Goal: Task Accomplishment & Management: Contribute content

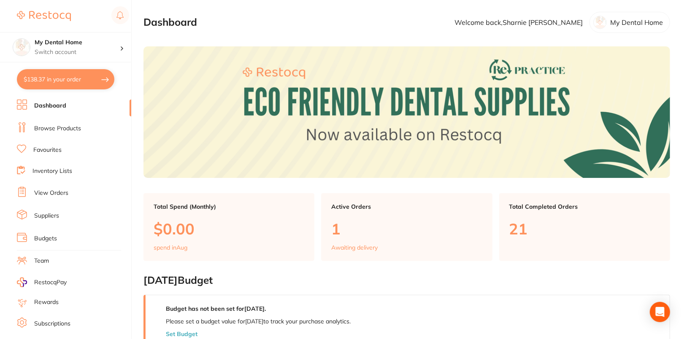
click at [49, 84] on button "$138.37 in your order" at bounding box center [65, 79] width 97 height 20
checkbox input "true"
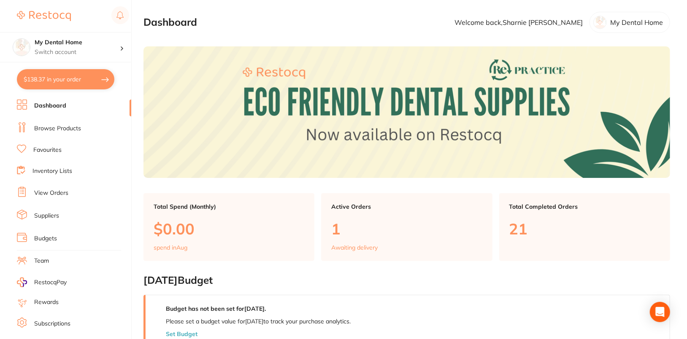
checkbox input "true"
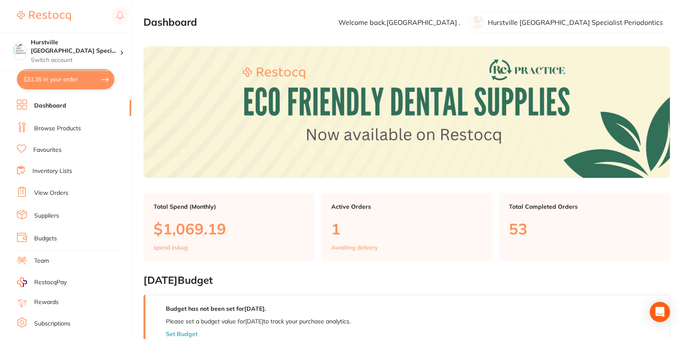
click at [56, 88] on button "$31.35 in your order" at bounding box center [65, 79] width 97 height 20
checkbox input "true"
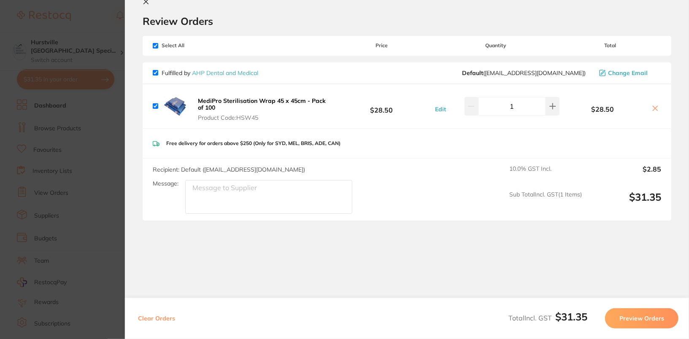
scroll to position [19, 0]
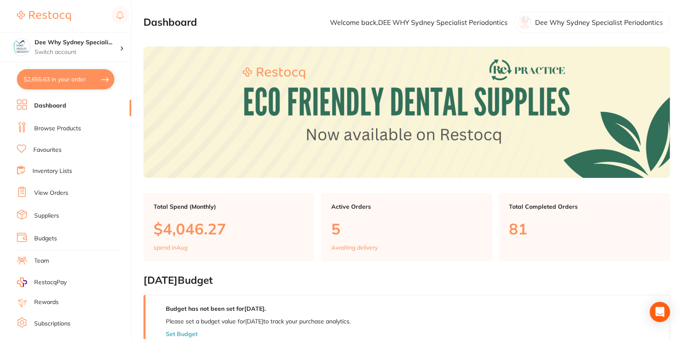
click at [59, 128] on link "Browse Products" at bounding box center [57, 128] width 47 height 8
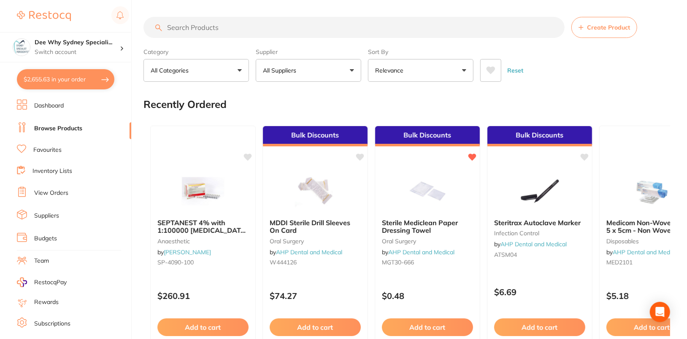
click at [62, 84] on button "$2,655.63 in your order" at bounding box center [65, 79] width 97 height 20
checkbox input "true"
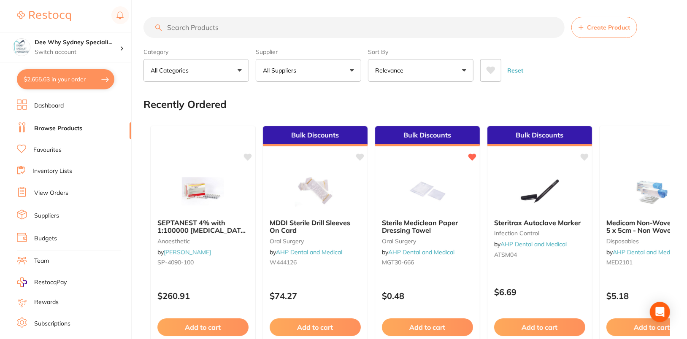
checkbox input "true"
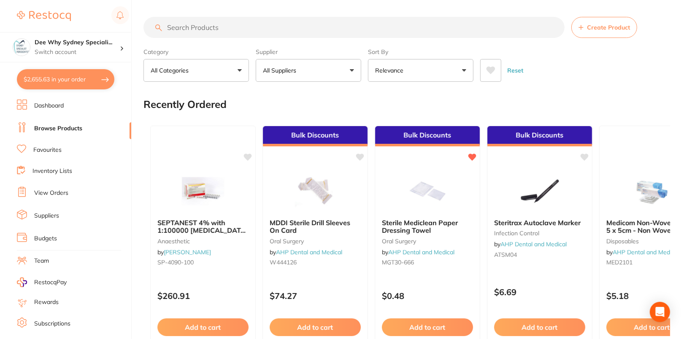
checkbox input "true"
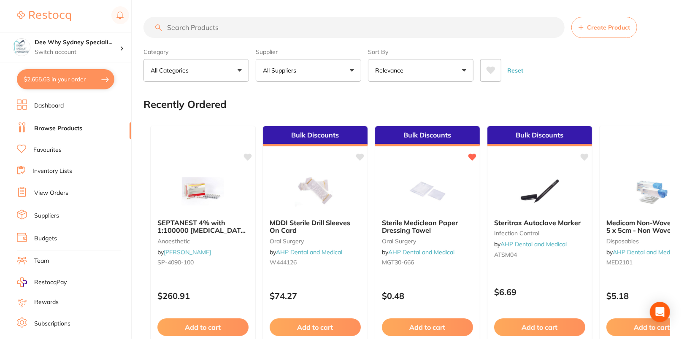
checkbox input "true"
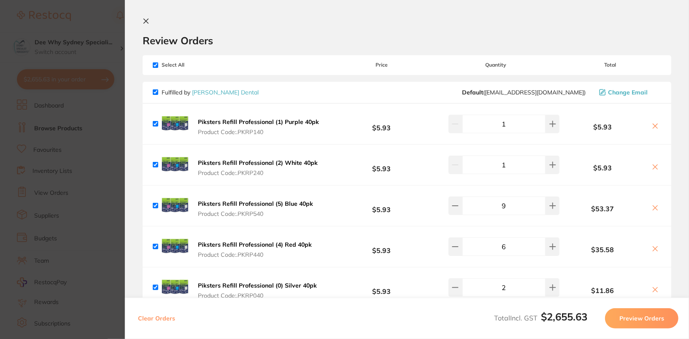
click at [156, 64] on input "checkbox" at bounding box center [155, 64] width 5 height 5
checkbox input "false"
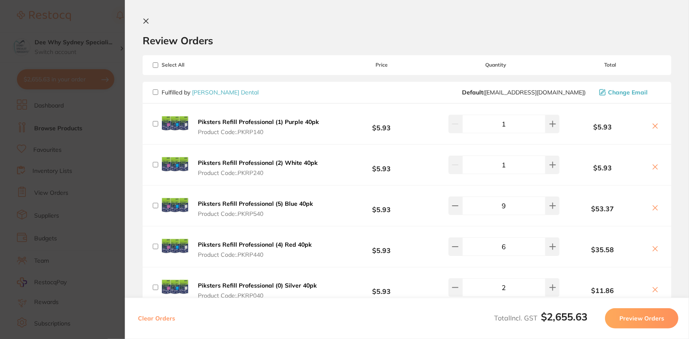
checkbox input "false"
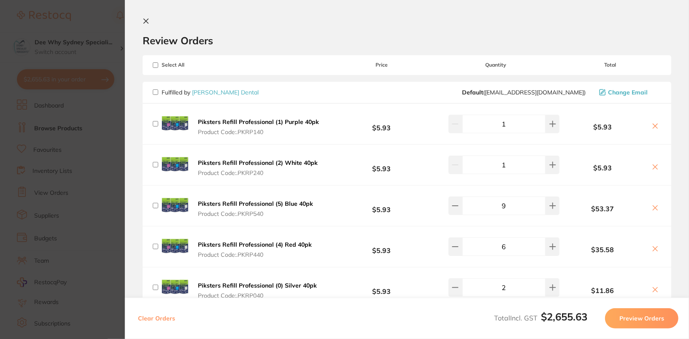
checkbox input "false"
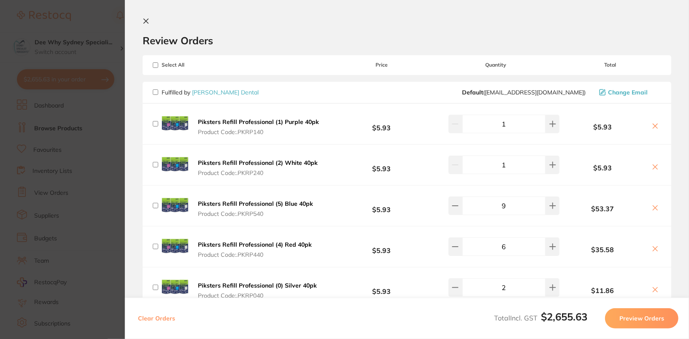
checkbox input "false"
click at [149, 21] on button at bounding box center [148, 22] width 10 height 8
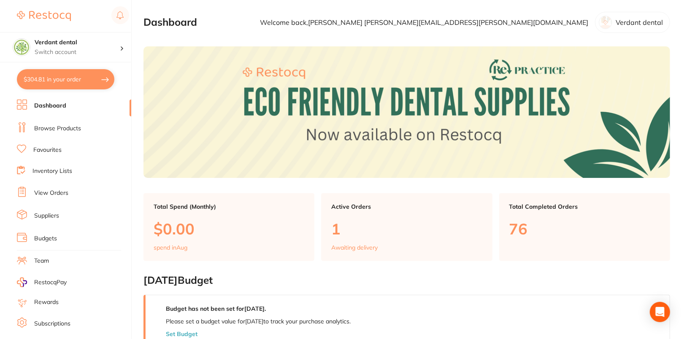
click at [56, 83] on button "$304.81 in your order" at bounding box center [65, 79] width 97 height 20
checkbox input "true"
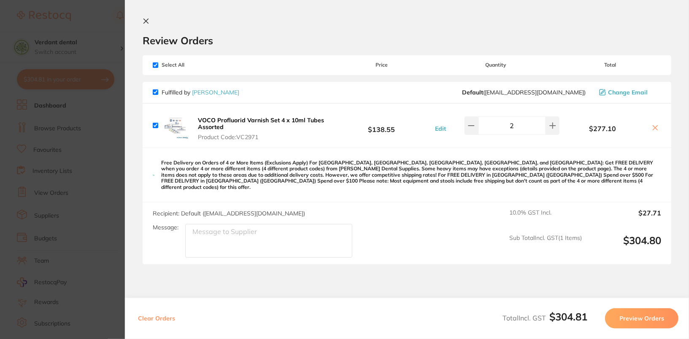
click at [656, 128] on button at bounding box center [655, 128] width 12 height 9
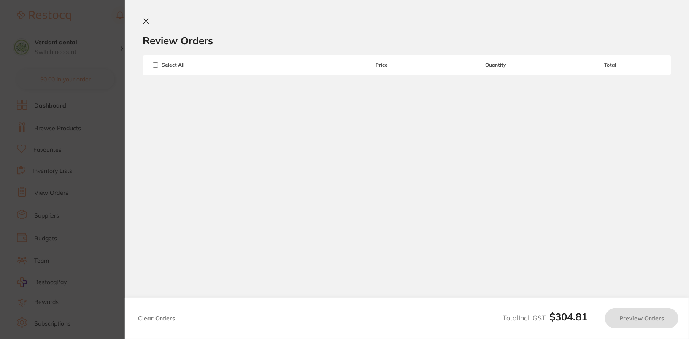
checkbox input "true"
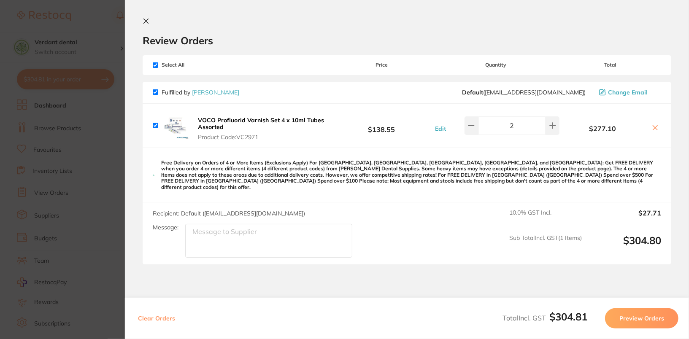
click at [155, 92] on input "checkbox" at bounding box center [155, 91] width 5 height 5
checkbox input "false"
click at [653, 128] on icon at bounding box center [655, 128] width 5 height 5
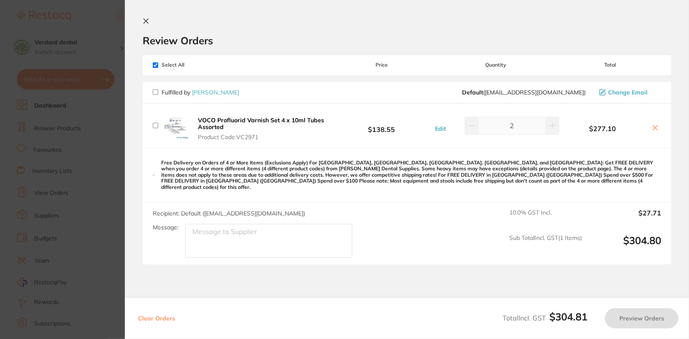
checkbox input "true"
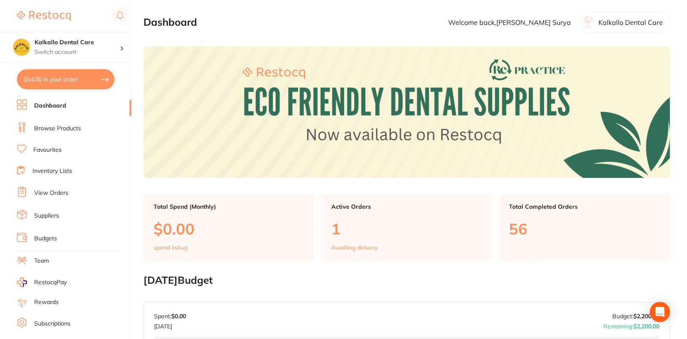
click at [55, 82] on button "$54.00 in your order" at bounding box center [65, 79] width 97 height 20
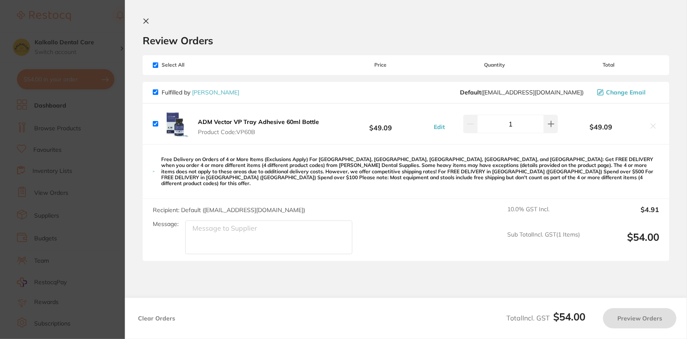
checkbox input "true"
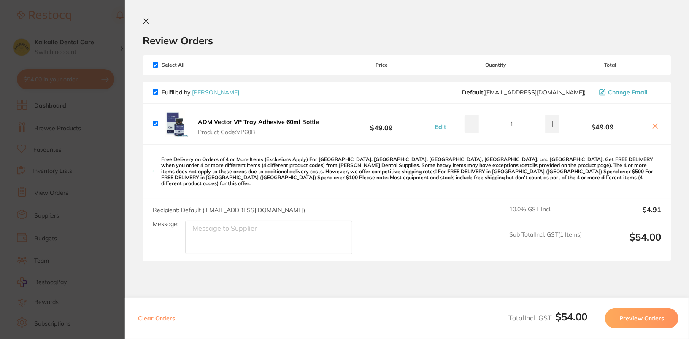
click at [655, 127] on icon at bounding box center [655, 126] width 7 height 7
checkbox input "false"
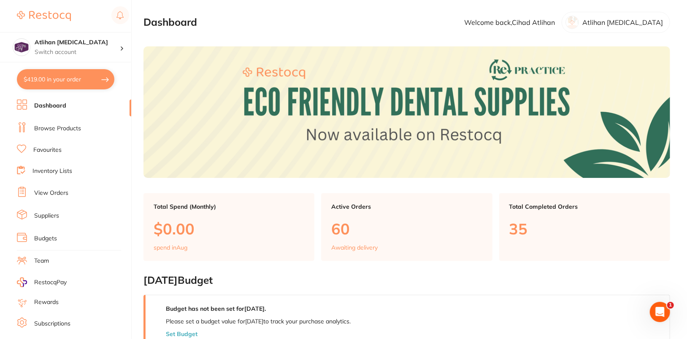
click at [57, 82] on button "$419.00 in your order" at bounding box center [65, 79] width 97 height 20
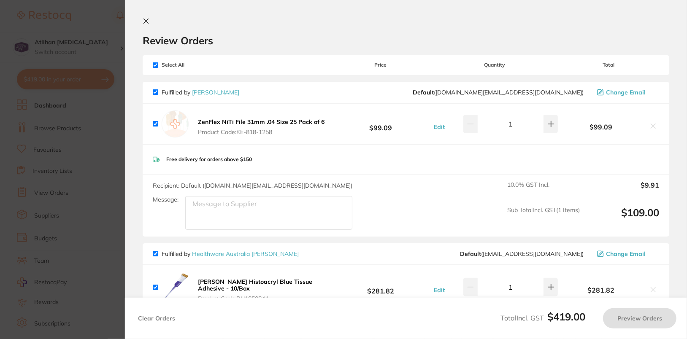
checkbox input "true"
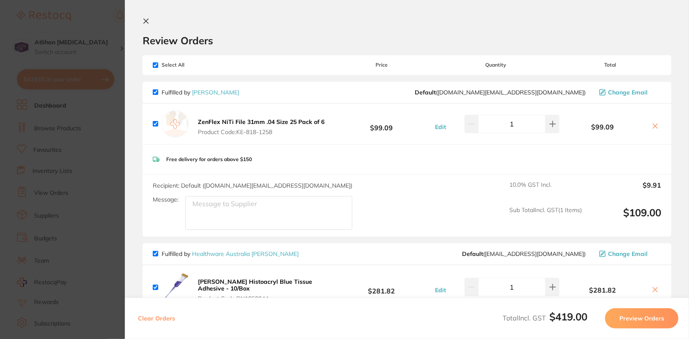
click at [653, 126] on icon at bounding box center [655, 126] width 5 height 5
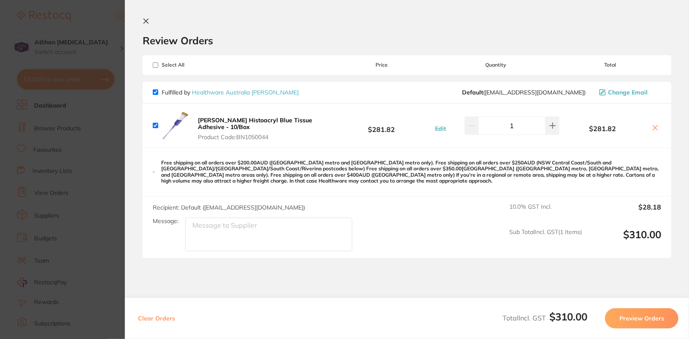
checkbox input "true"
click at [267, 29] on div "Review Orders" at bounding box center [407, 32] width 529 height 29
click at [147, 21] on icon at bounding box center [146, 21] width 7 height 7
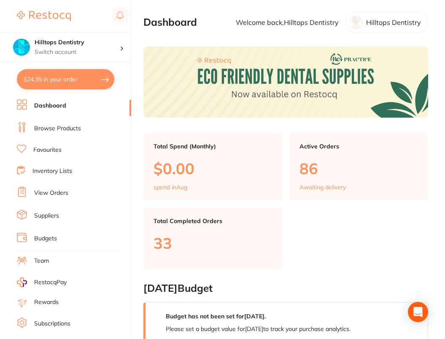
click at [49, 194] on link "View Orders" at bounding box center [51, 193] width 34 height 8
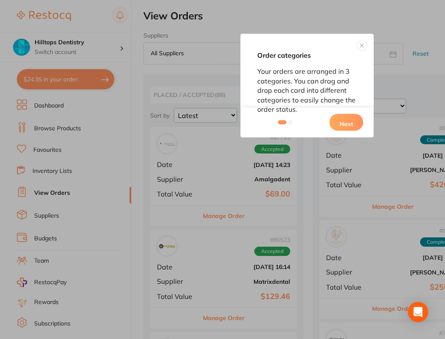
click at [364, 47] on button at bounding box center [362, 45] width 10 height 10
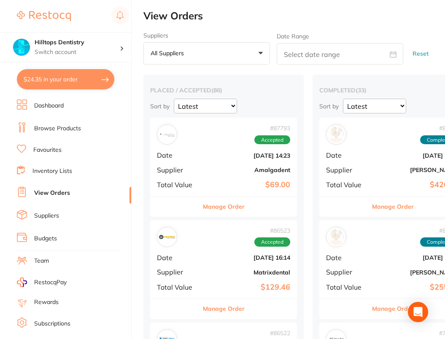
click at [64, 127] on link "Browse Products" at bounding box center [57, 128] width 47 height 8
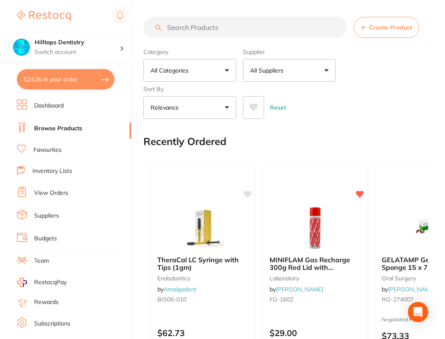
click at [288, 67] on button "All Suppliers" at bounding box center [289, 70] width 93 height 23
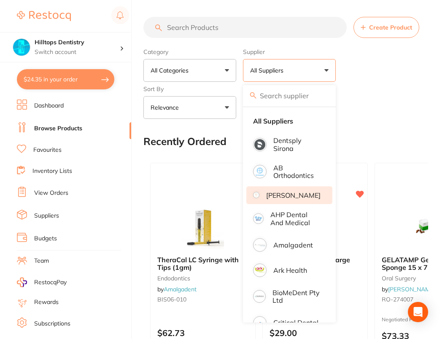
click at [289, 197] on p "[PERSON_NAME]" at bounding box center [293, 196] width 54 height 8
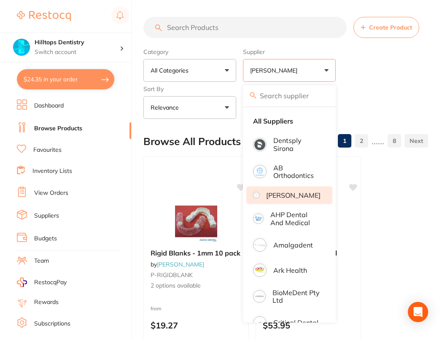
click at [386, 103] on div "Reset" at bounding box center [332, 104] width 178 height 30
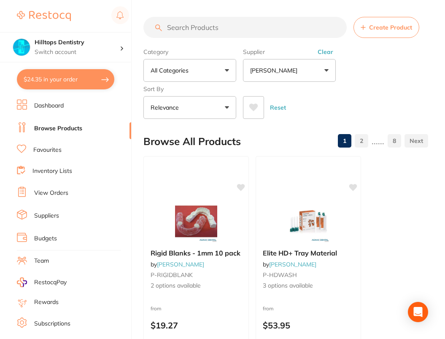
drag, startPoint x: 334, startPoint y: 51, endPoint x: 359, endPoint y: 55, distance: 24.7
click at [334, 51] on button "Clear" at bounding box center [325, 52] width 21 height 8
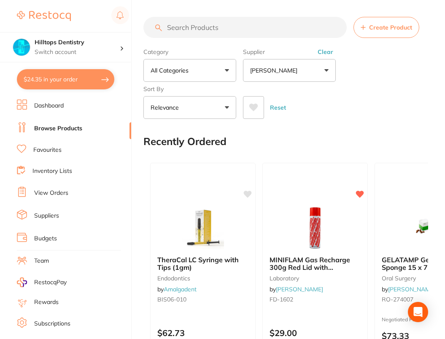
checkbox input "true"
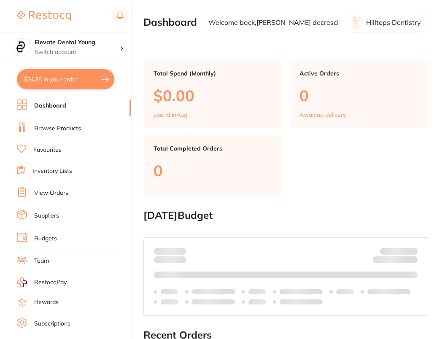
checkbox input "true"
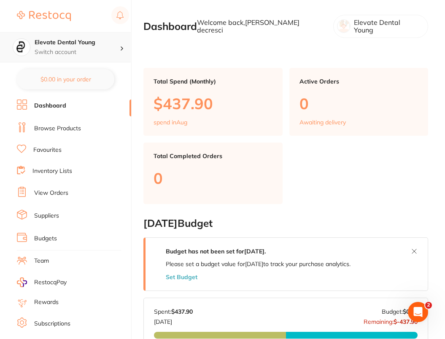
click at [103, 45] on h4 "Elevate Dental Young" at bounding box center [77, 42] width 85 height 8
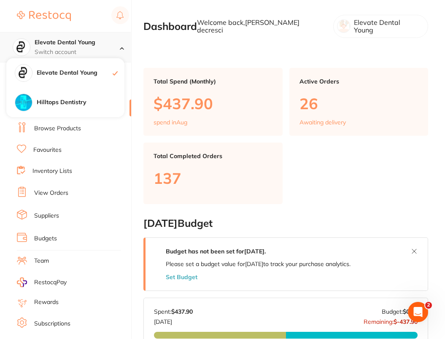
click at [103, 45] on h4 "Elevate Dental Young" at bounding box center [77, 42] width 85 height 8
click at [62, 132] on li "Browse Products" at bounding box center [74, 128] width 114 height 13
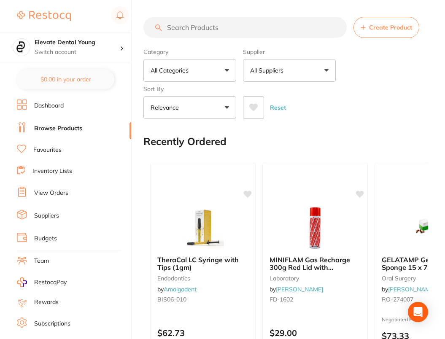
click at [296, 65] on button "All Suppliers" at bounding box center [289, 70] width 93 height 23
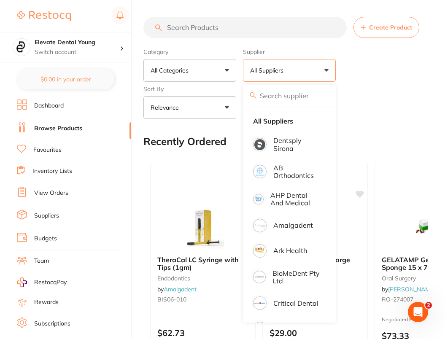
click at [406, 97] on div "Reset" at bounding box center [332, 104] width 178 height 30
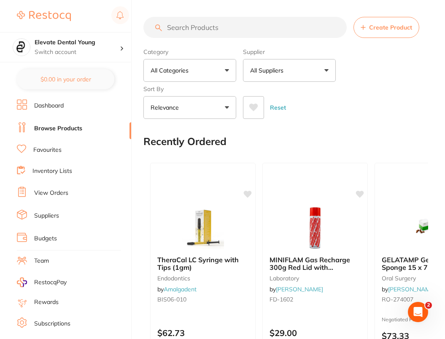
click at [209, 63] on button "All Categories" at bounding box center [189, 70] width 93 height 23
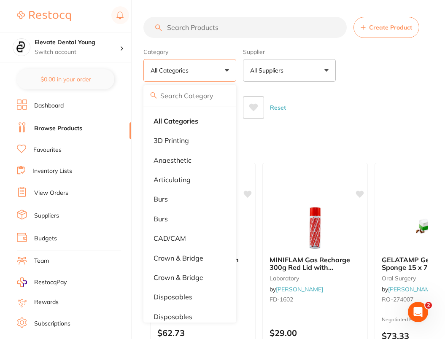
click at [307, 68] on button "All Suppliers" at bounding box center [289, 70] width 93 height 23
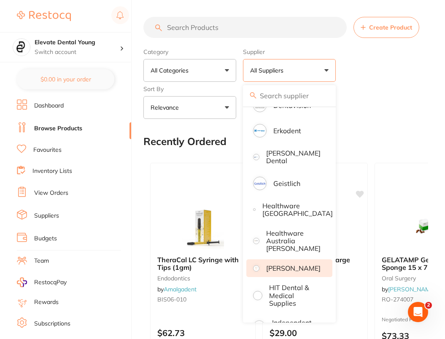
scroll to position [302, 0]
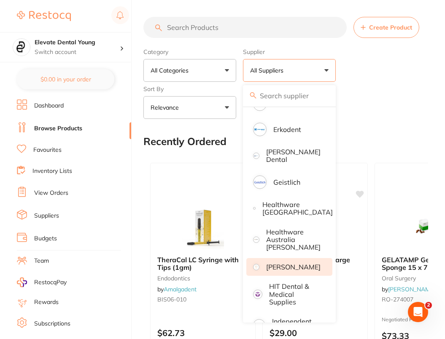
click at [301, 263] on p "[PERSON_NAME]" at bounding box center [293, 267] width 54 height 8
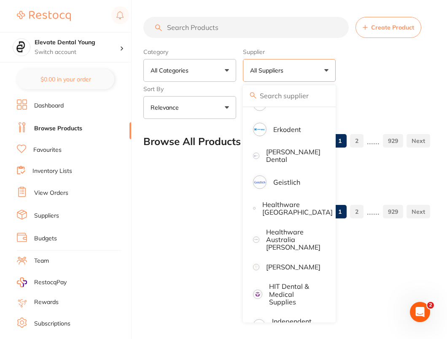
click at [409, 63] on div "Category All Categories All Categories 3D Printing anaesthetic articulating bur…" at bounding box center [286, 82] width 287 height 74
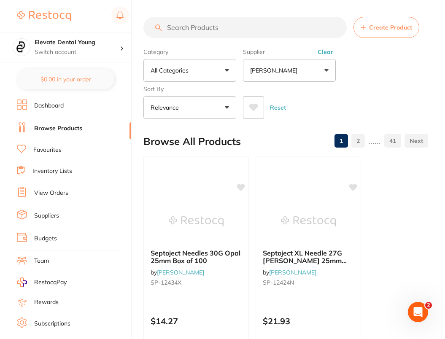
scroll to position [0, 0]
click at [327, 51] on button "Clear" at bounding box center [325, 52] width 21 height 8
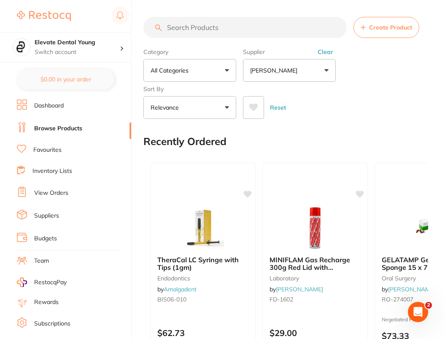
click at [381, 70] on div "Category All Categories All Categories 3D Printing anaesthetic articulating bur…" at bounding box center [285, 82] width 285 height 74
click at [299, 82] on div "Category All Categories All Categories 3D Printing anaesthetic articulating bur…" at bounding box center [285, 82] width 285 height 74
click at [303, 77] on button "All Suppliers" at bounding box center [289, 70] width 93 height 23
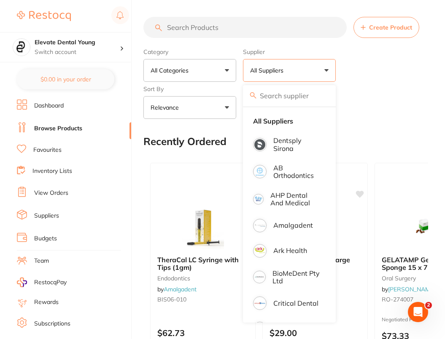
click at [385, 111] on div "Reset" at bounding box center [332, 104] width 178 height 30
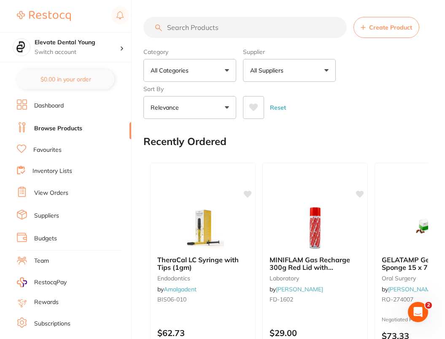
click at [302, 81] on button "All Suppliers" at bounding box center [289, 70] width 93 height 23
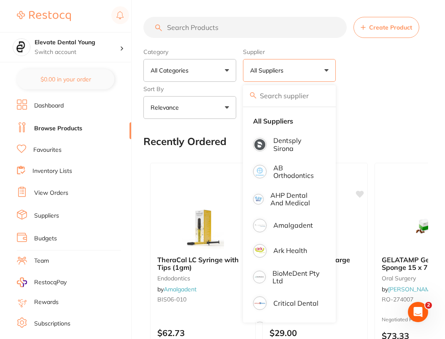
click at [389, 81] on div "Category All Categories All Categories 3D Printing anaesthetic articulating bur…" at bounding box center [285, 82] width 285 height 74
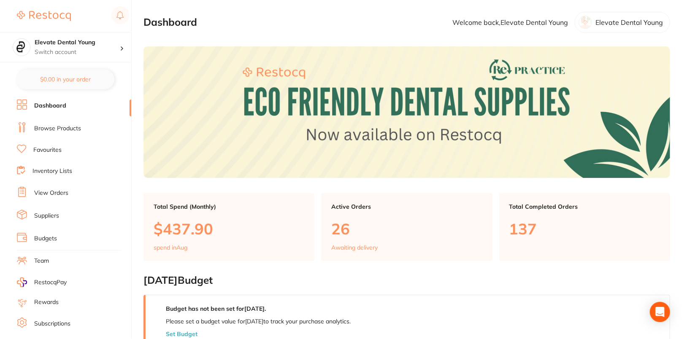
click at [59, 124] on link "Browse Products" at bounding box center [57, 128] width 47 height 8
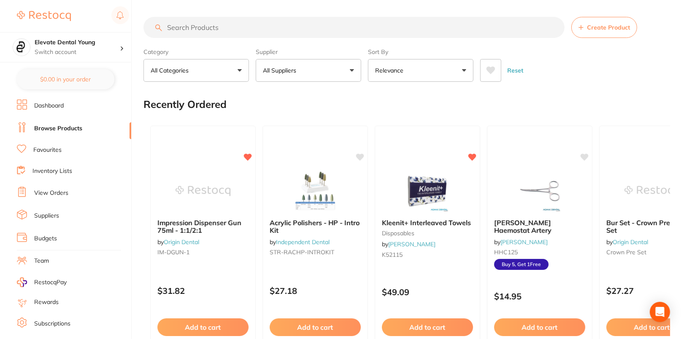
click at [332, 76] on button "All Suppliers" at bounding box center [308, 70] width 105 height 23
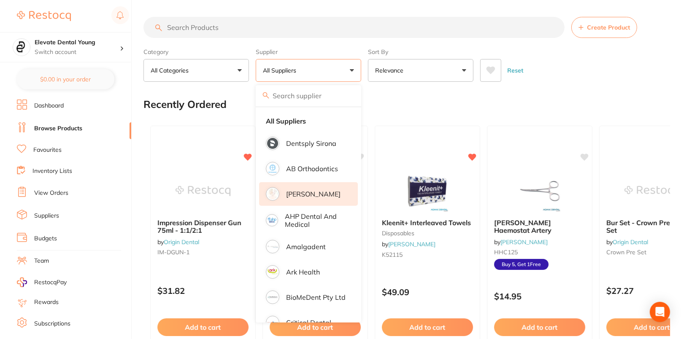
click at [328, 192] on li "Adam Dental" at bounding box center [308, 194] width 99 height 24
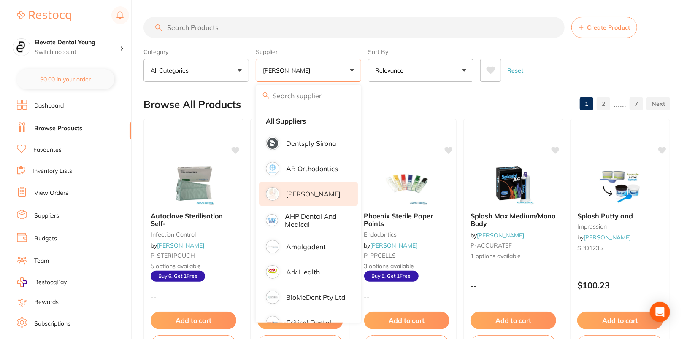
click at [292, 73] on p "[PERSON_NAME]" at bounding box center [288, 70] width 51 height 8
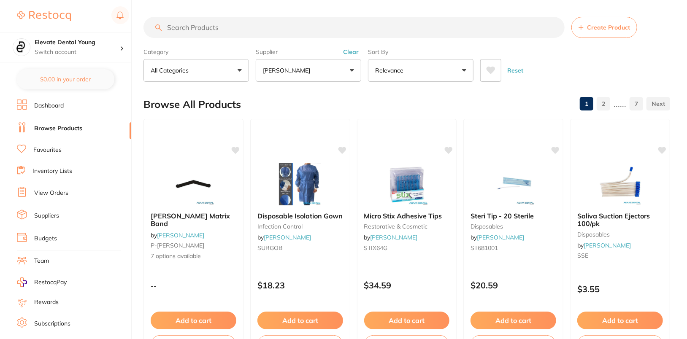
click at [292, 73] on p "[PERSON_NAME]" at bounding box center [288, 70] width 51 height 8
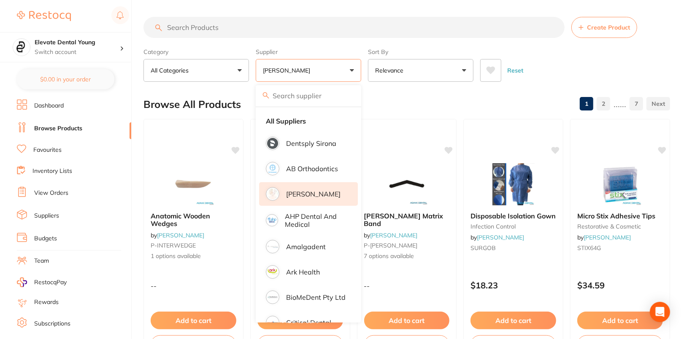
click at [292, 73] on p "[PERSON_NAME]" at bounding box center [288, 70] width 51 height 8
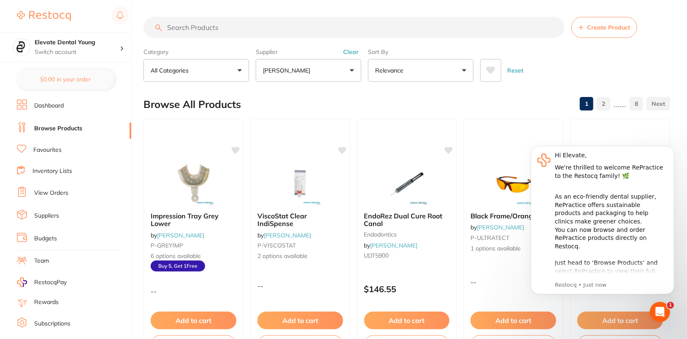
click at [359, 53] on button "Clear" at bounding box center [350, 52] width 21 height 8
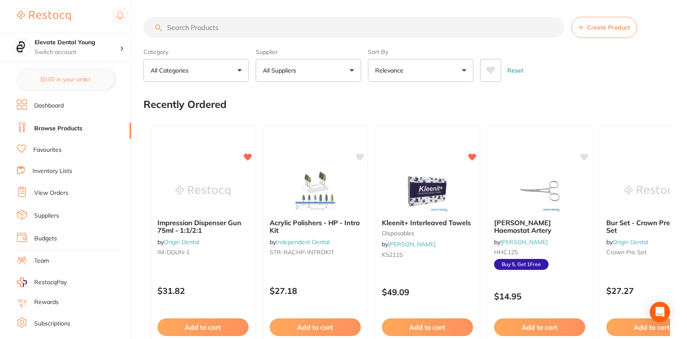
click at [607, 62] on div "Reset" at bounding box center [571, 67] width 183 height 30
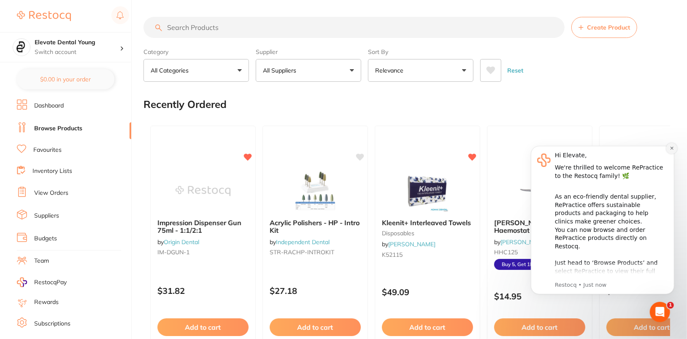
click at [672, 149] on icon "Dismiss notification" at bounding box center [671, 148] width 5 height 5
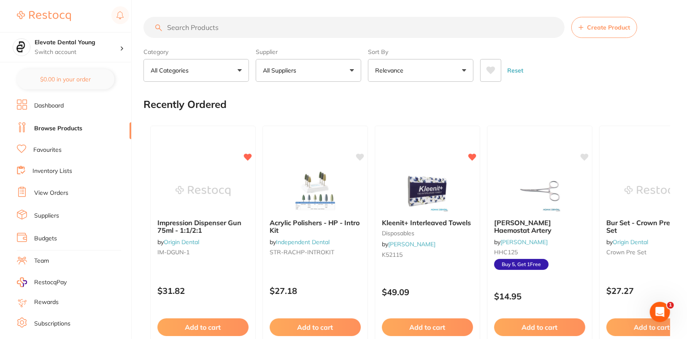
click at [658, 74] on div "Reset" at bounding box center [571, 67] width 183 height 30
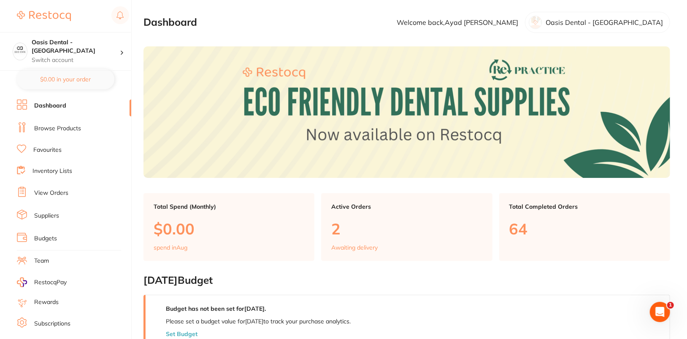
click at [70, 130] on link "Browse Products" at bounding box center [57, 128] width 47 height 8
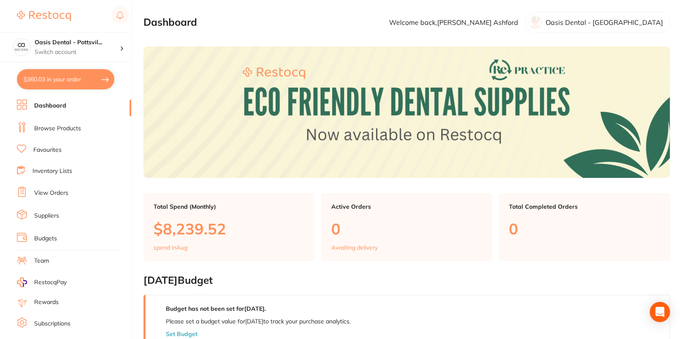
click at [56, 83] on button "$360.03 in your order" at bounding box center [65, 79] width 97 height 20
checkbox input "true"
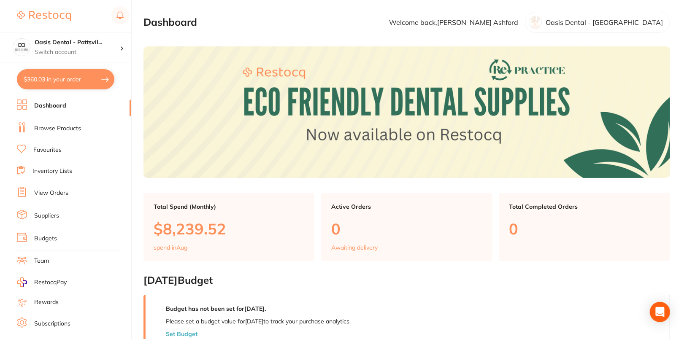
checkbox input "true"
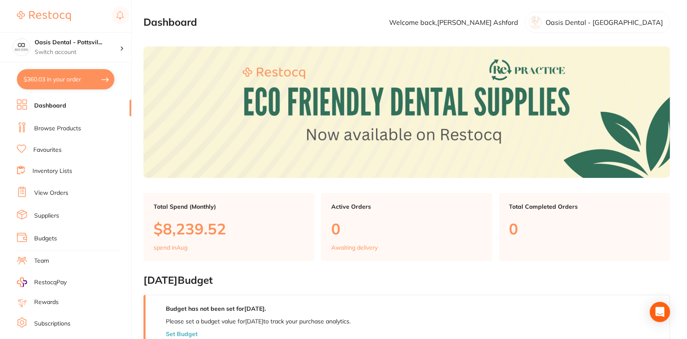
checkbox input "true"
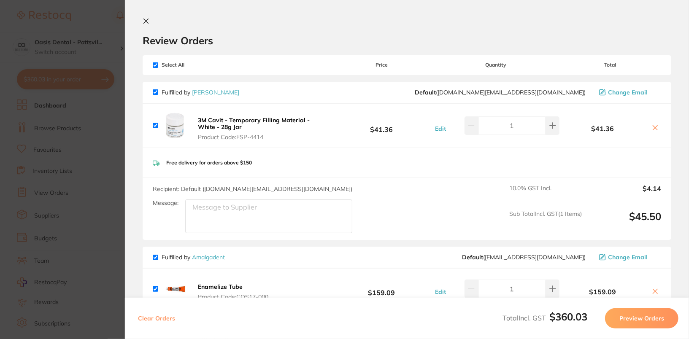
click at [653, 129] on icon at bounding box center [655, 127] width 7 height 7
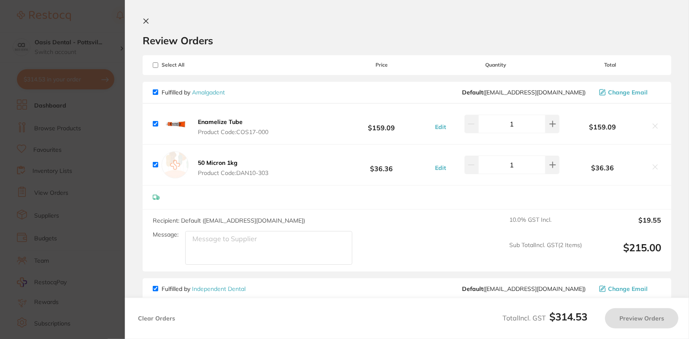
checkbox input "true"
click at [149, 21] on button at bounding box center [148, 22] width 10 height 8
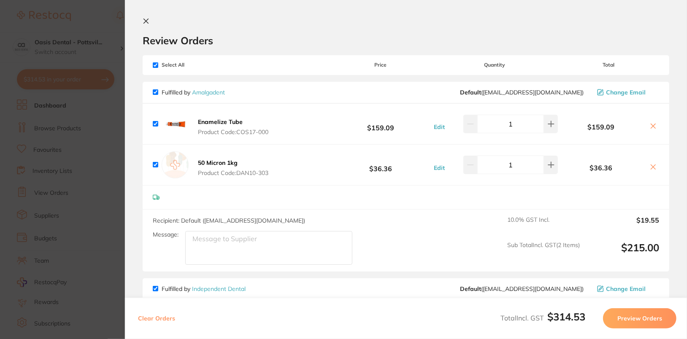
scroll to position [5, 0]
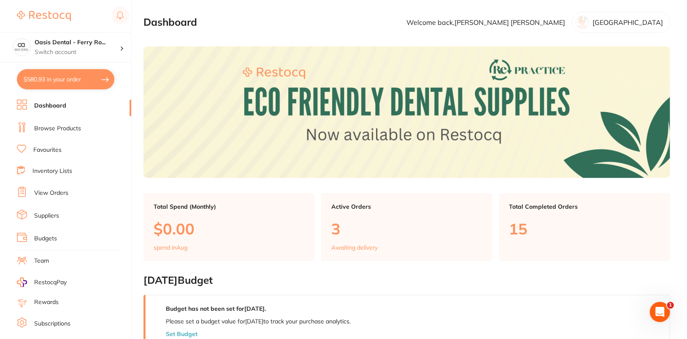
click at [56, 87] on button "$580.93 in your order" at bounding box center [65, 79] width 97 height 20
checkbox input "true"
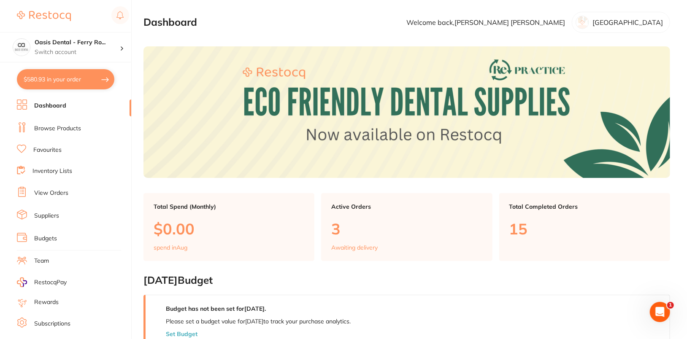
checkbox input "true"
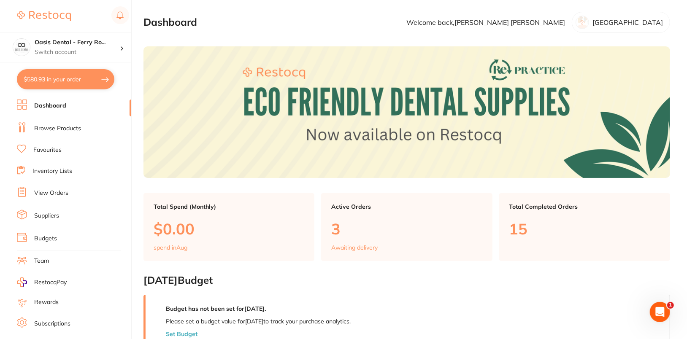
checkbox input "true"
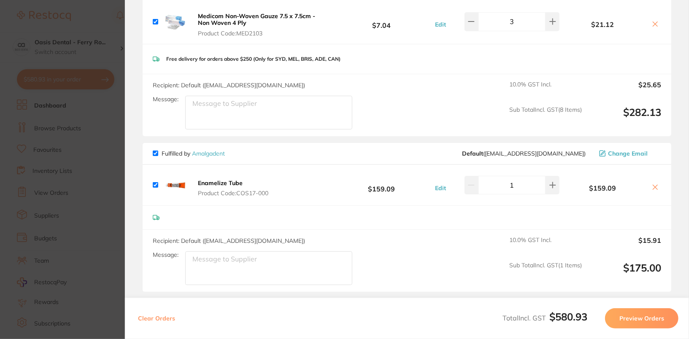
scroll to position [631, 0]
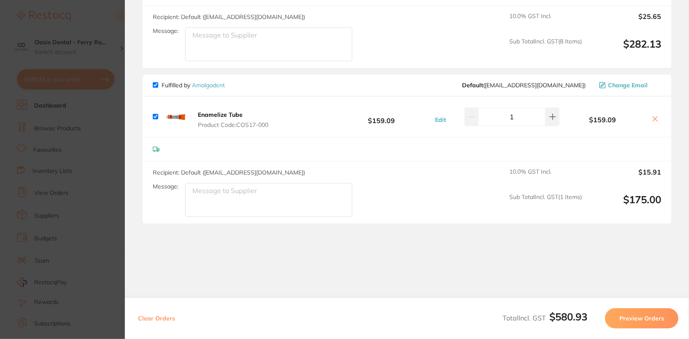
click at [59, 133] on section "Update RRP Set your pre negotiated price for this item. Item Agreed RRP (excl. …" at bounding box center [344, 169] width 689 height 339
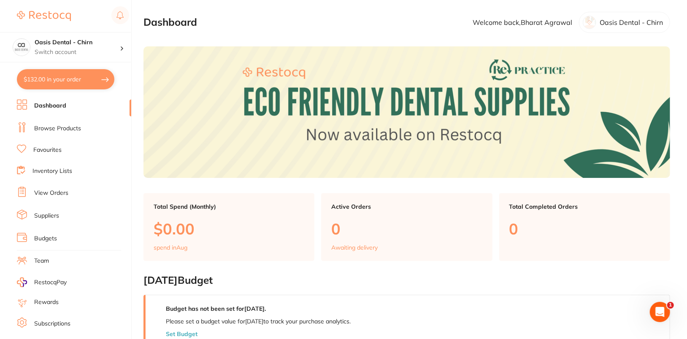
click at [62, 79] on button "$132.00 in your order" at bounding box center [65, 79] width 97 height 20
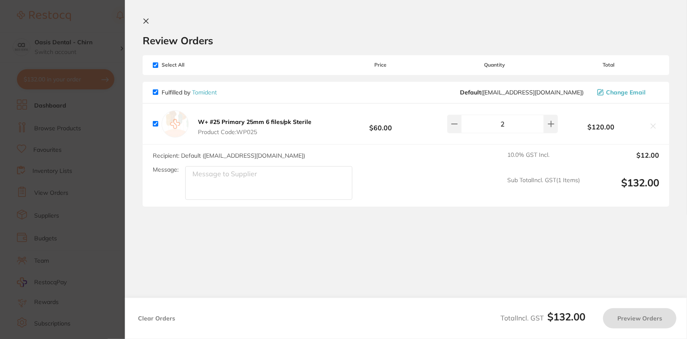
checkbox input "true"
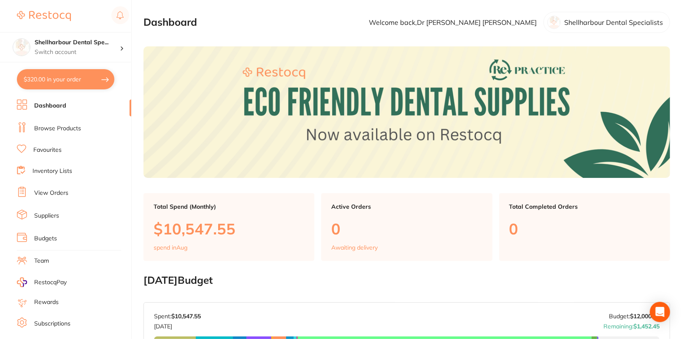
click at [60, 83] on button "$320.00 in your order" at bounding box center [65, 79] width 97 height 20
checkbox input "true"
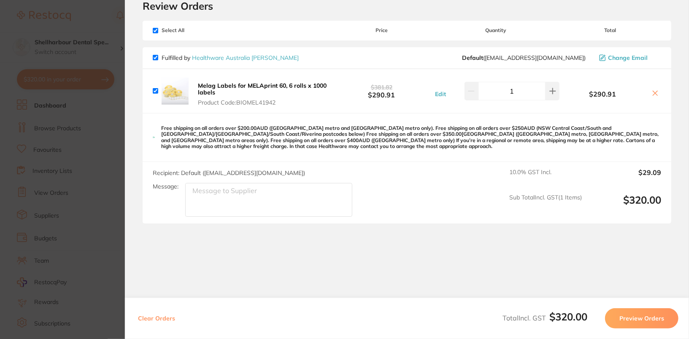
scroll to position [38, 0]
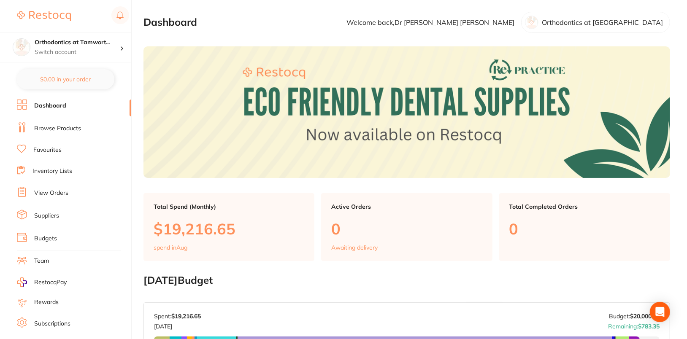
click at [45, 130] on link "Browse Products" at bounding box center [57, 128] width 47 height 8
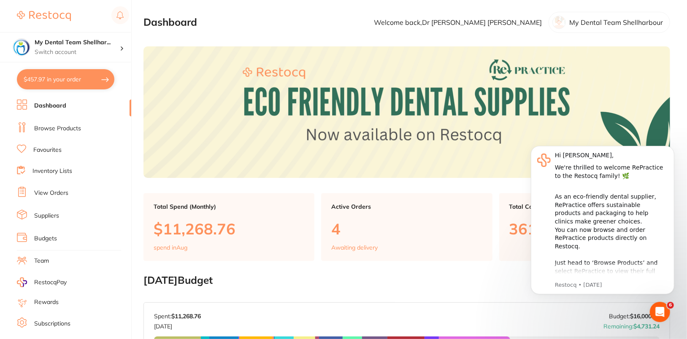
click at [68, 87] on button "$457.97 in your order" at bounding box center [65, 79] width 97 height 20
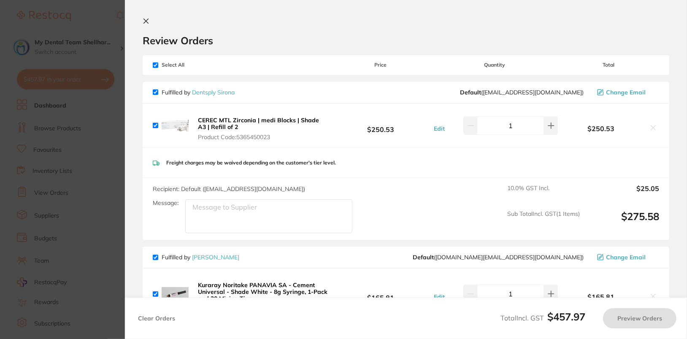
checkbox input "true"
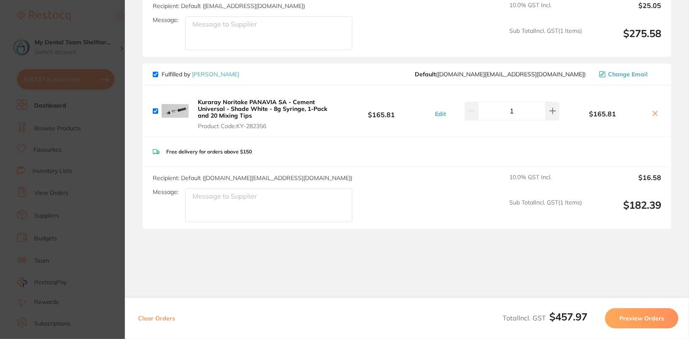
scroll to position [191, 0]
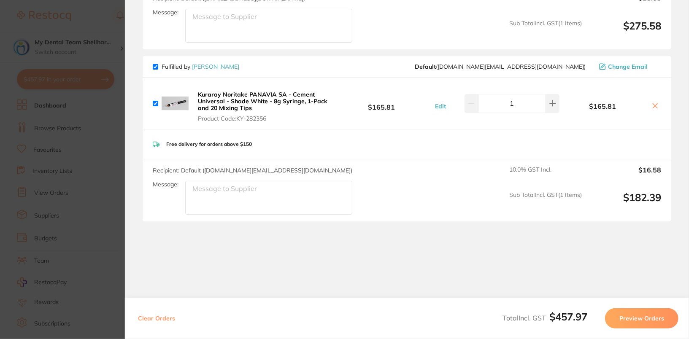
click at [656, 106] on icon at bounding box center [655, 106] width 7 height 7
checkbox input "false"
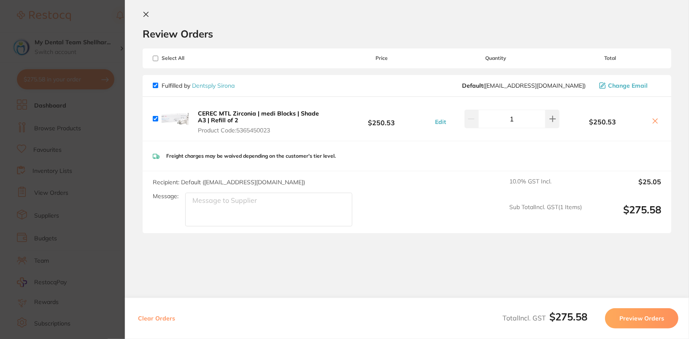
scroll to position [0, 0]
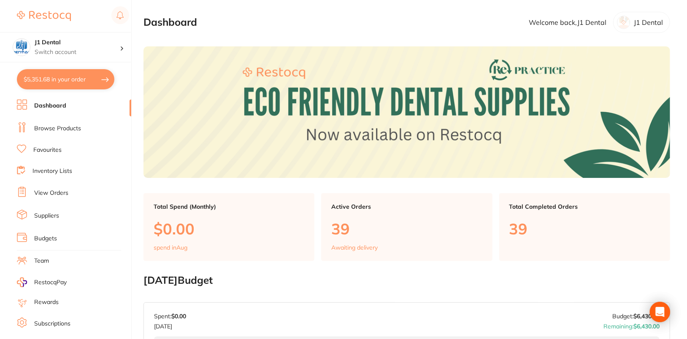
click at [46, 86] on button "$5,351.68 in your order" at bounding box center [65, 79] width 97 height 20
checkbox input "true"
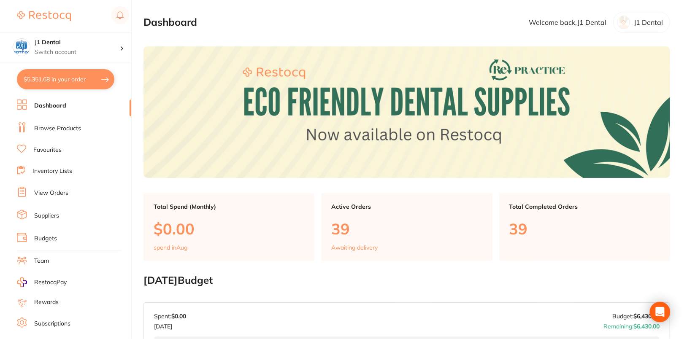
checkbox input "true"
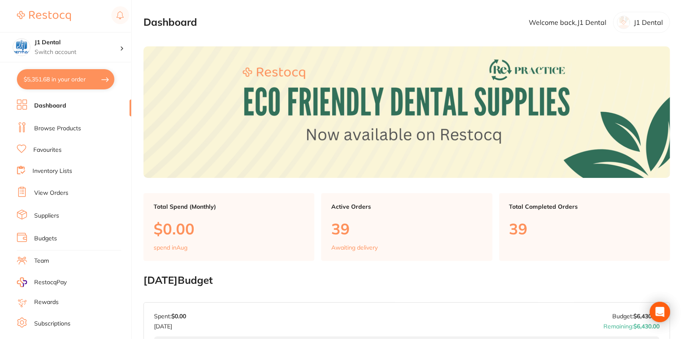
checkbox input "true"
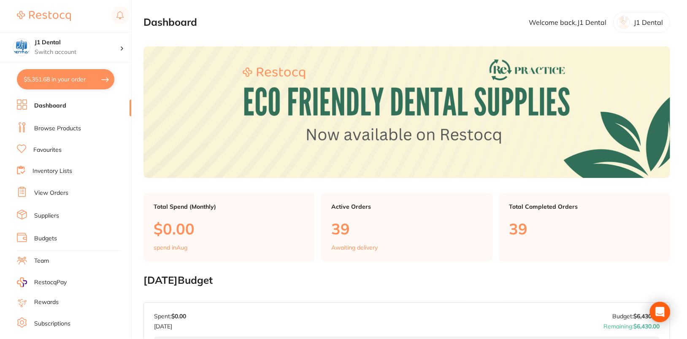
checkbox input "true"
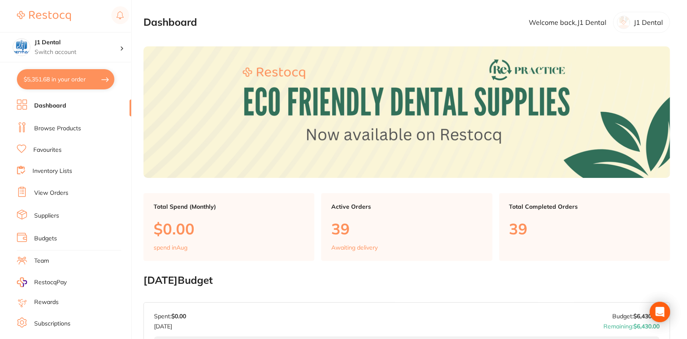
checkbox input "true"
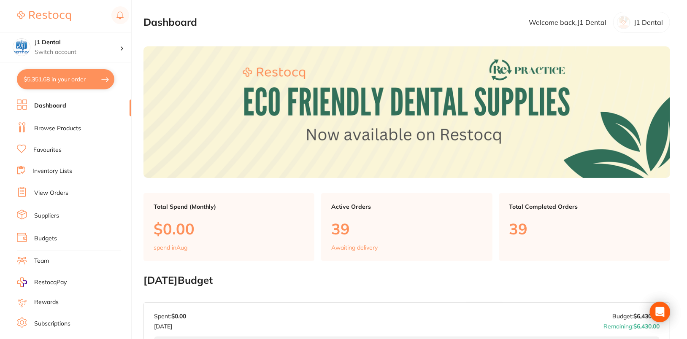
checkbox input "true"
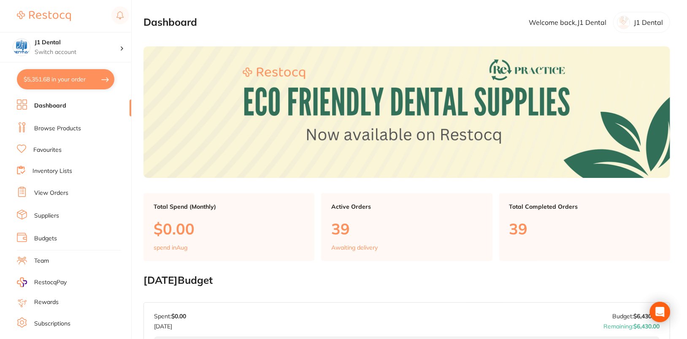
checkbox input "true"
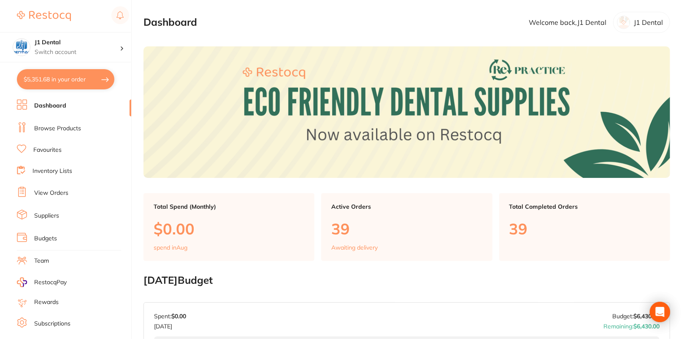
checkbox input "true"
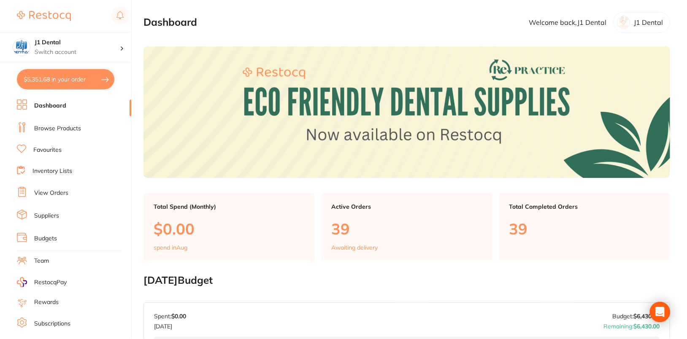
checkbox input "true"
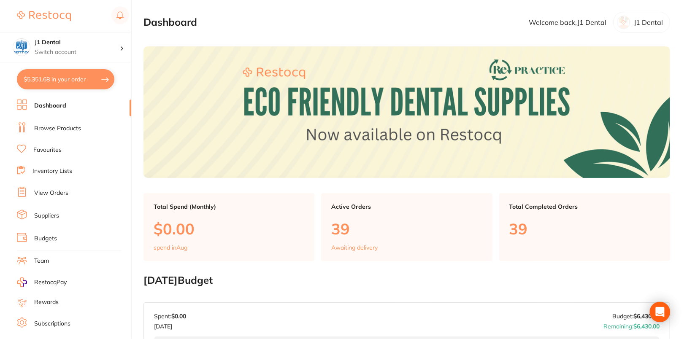
checkbox input "true"
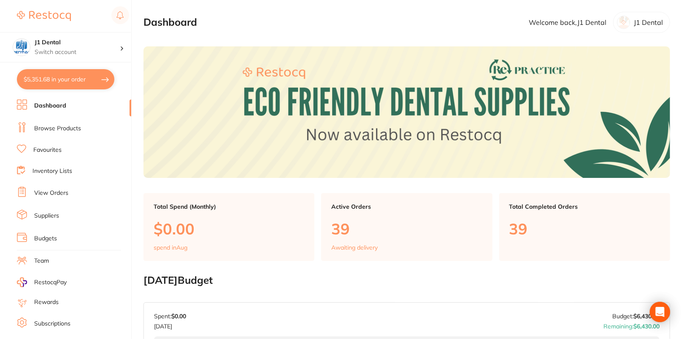
checkbox input "true"
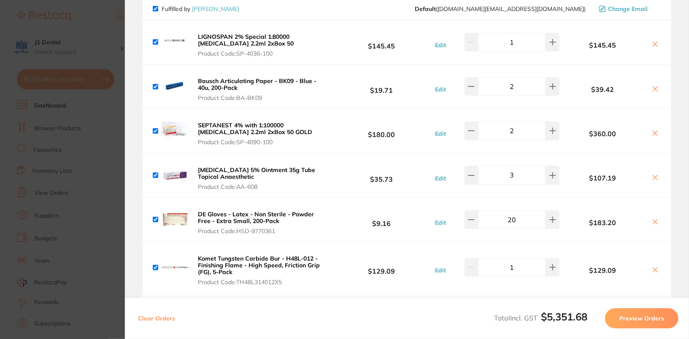
scroll to position [86, 0]
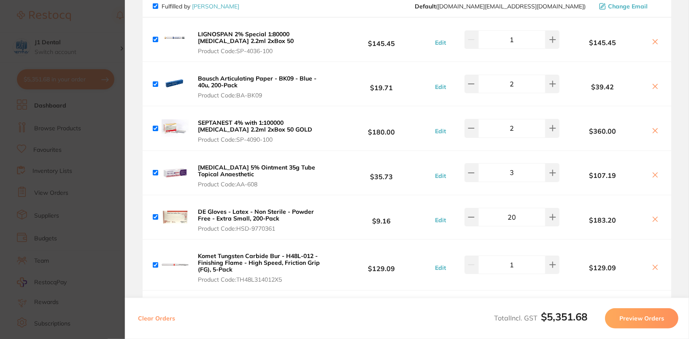
checkbox input "false"
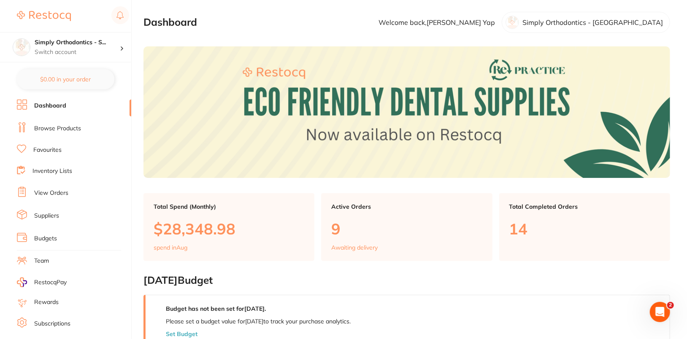
click at [60, 125] on link "Browse Products" at bounding box center [57, 128] width 47 height 8
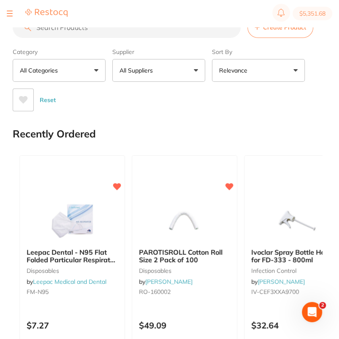
click at [113, 31] on input "search" at bounding box center [127, 27] width 228 height 21
paste input "DB04-0154"
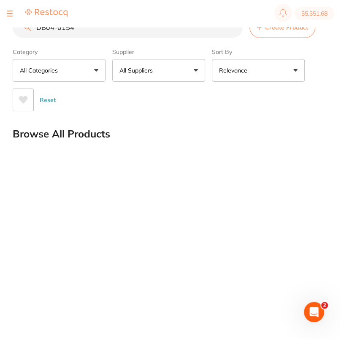
type input "DB04-0154"
click at [198, 121] on div "Browse All Products" at bounding box center [168, 134] width 311 height 28
click at [154, 69] on p "All Suppliers" at bounding box center [137, 70] width 37 height 8
click at [176, 70] on button "All Suppliers" at bounding box center [158, 70] width 93 height 23
click at [232, 29] on input "DB04-0154" at bounding box center [128, 27] width 230 height 21
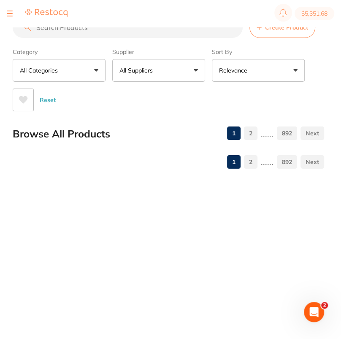
click at [188, 63] on button "All Suppliers" at bounding box center [158, 70] width 93 height 23
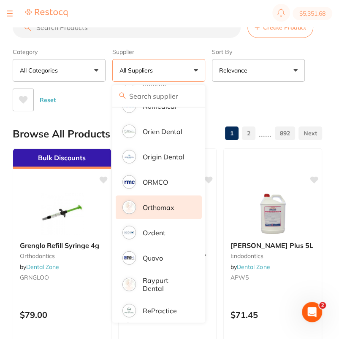
scroll to position [802, 0]
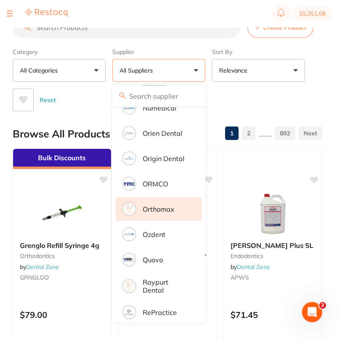
click at [173, 211] on li "Orthomax" at bounding box center [159, 209] width 86 height 24
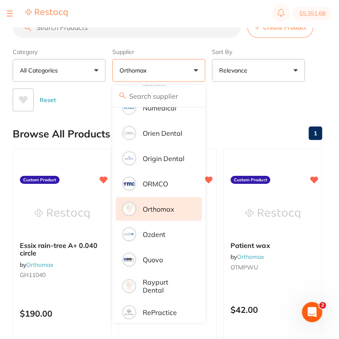
click at [256, 99] on div "Reset" at bounding box center [164, 97] width 302 height 30
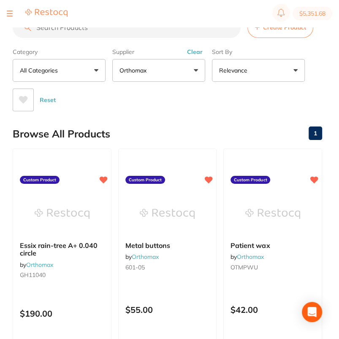
click at [151, 30] on input "search" at bounding box center [127, 27] width 228 height 21
paste input "DB04-0154"
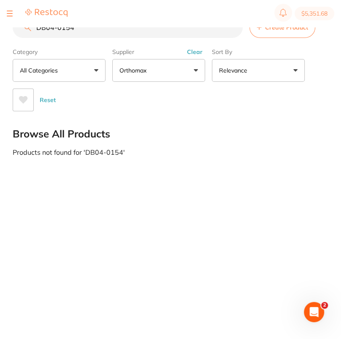
type input "DB04-0154"
click at [271, 29] on span "Create Product" at bounding box center [286, 27] width 43 height 7
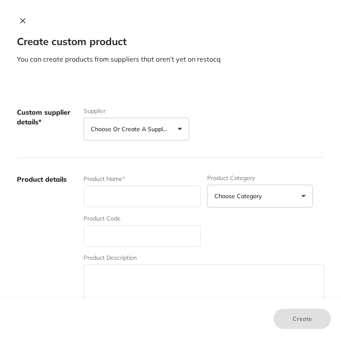
click at [130, 129] on p "Choose or create a supplier" at bounding box center [131, 129] width 80 height 8
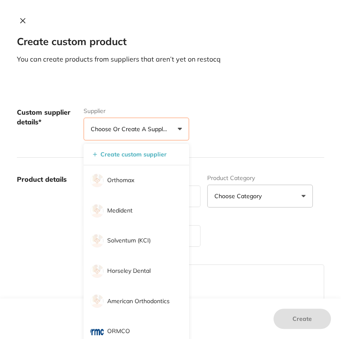
drag, startPoint x: 117, startPoint y: 186, endPoint x: 133, endPoint y: 175, distance: 19.5
click at [117, 186] on li "Orthomax" at bounding box center [136, 180] width 105 height 30
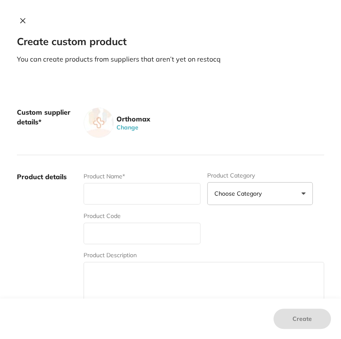
click at [140, 244] on div "Product Name* Product Category Choose Category 3d Printing Anaesthetic Articula…" at bounding box center [204, 238] width 240 height 132
click at [144, 232] on input "text" at bounding box center [142, 234] width 117 height 22
paste input "DB04-0154"
type input "DB04-0154"
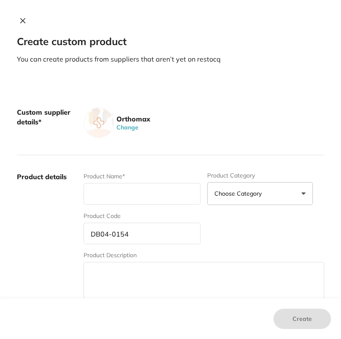
click at [164, 205] on div "Product Name* Product Category Choose Category 3d Printing Anaesthetic Articula…" at bounding box center [204, 238] width 240 height 132
click at [165, 190] on input "text" at bounding box center [142, 194] width 117 height 22
paste input "Occlusal lip retractors"
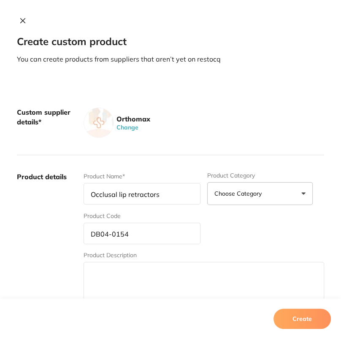
type input "Occlusal lip retractors"
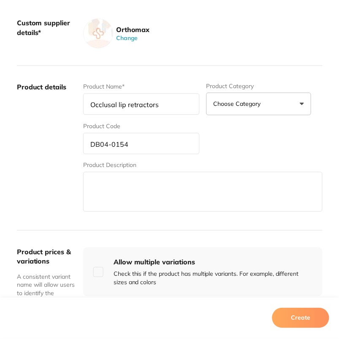
scroll to position [169, 0]
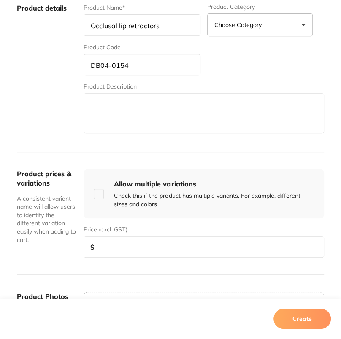
click at [149, 248] on input "number" at bounding box center [204, 247] width 240 height 22
type input "58"
click at [311, 321] on button "Create" at bounding box center [301, 319] width 57 height 20
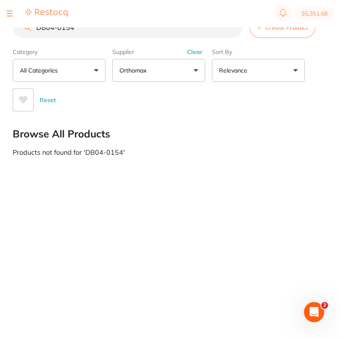
click at [192, 54] on button "Clear" at bounding box center [194, 52] width 21 height 8
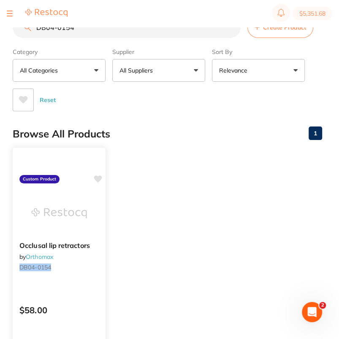
scroll to position [0, 0]
click at [98, 176] on icon at bounding box center [98, 178] width 8 height 7
click at [195, 176] on ul "Occlusal lip retractors by Orthomax DB04-0154 Custom Product $58.00 Add to cart…" at bounding box center [167, 269] width 309 height 243
click at [99, 178] on icon at bounding box center [98, 178] width 8 height 7
click at [229, 165] on ul "Occlusal lip retractors by Orthomax DB04-0154 Custom Product $58.00 Add to cart…" at bounding box center [167, 269] width 309 height 243
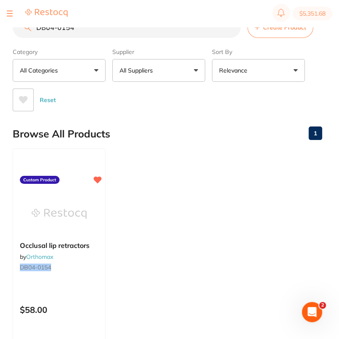
click at [330, 47] on main "DB04-0154 Create Product Category All Categories All Categories No categories f…" at bounding box center [176, 217] width 326 height 435
click at [12, 13] on button at bounding box center [10, 13] width 6 height 1
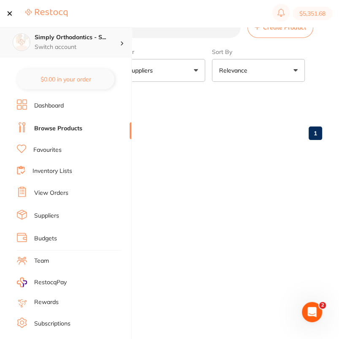
click at [65, 49] on p "Switch account" at bounding box center [77, 47] width 85 height 8
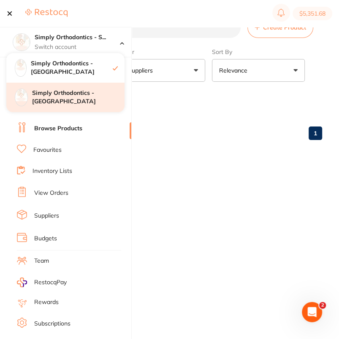
click at [74, 101] on div "Simply Orthodontics - Sunbury" at bounding box center [65, 98] width 118 height 30
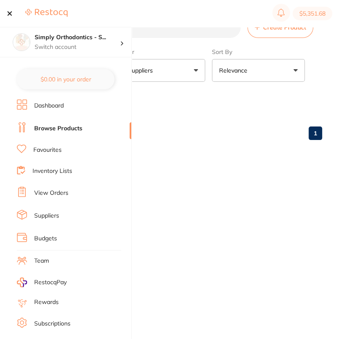
click at [230, 141] on div "Browse All Products 1" at bounding box center [167, 134] width 309 height 28
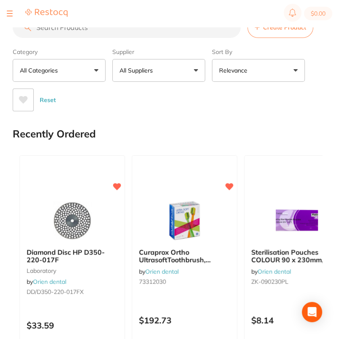
click at [275, 28] on span "Create Product" at bounding box center [284, 27] width 43 height 7
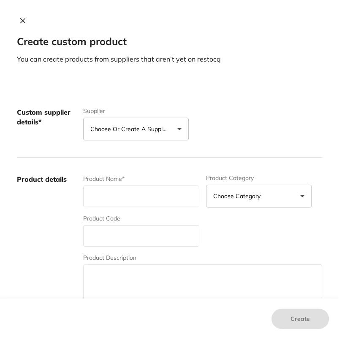
click at [124, 131] on p "Choose or create a supplier" at bounding box center [130, 129] width 80 height 8
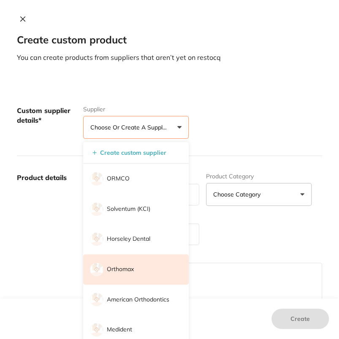
click at [150, 270] on li "Orthomax" at bounding box center [135, 269] width 105 height 30
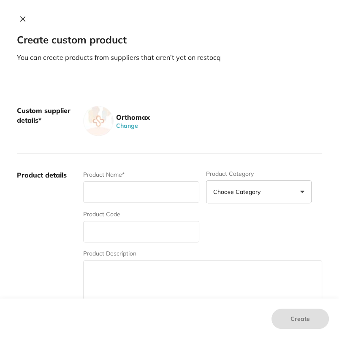
click at [37, 254] on label "Product details" at bounding box center [46, 236] width 59 height 132
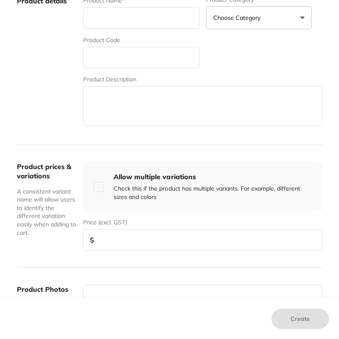
scroll to position [158, 0]
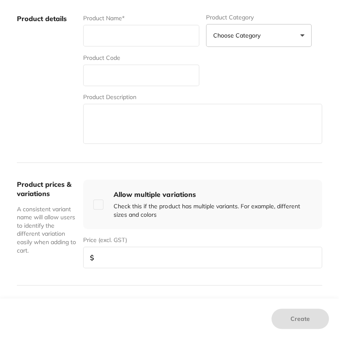
click at [120, 20] on label "Product Name*" at bounding box center [103, 18] width 41 height 7
click at [130, 35] on input "text" at bounding box center [141, 36] width 116 height 22
paste input "Occlusal lip retractors"
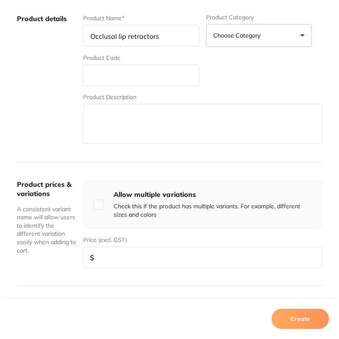
type input "Occlusal lip retractors"
click at [97, 80] on input "text" at bounding box center [141, 76] width 116 height 22
paste input "DB04-0154"
type input "DB04-0154"
click at [164, 261] on input "number" at bounding box center [202, 258] width 239 height 22
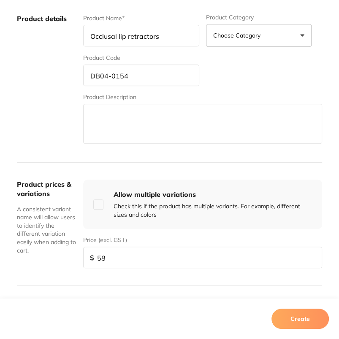
type input "58"
click at [308, 311] on button "Create" at bounding box center [299, 319] width 57 height 20
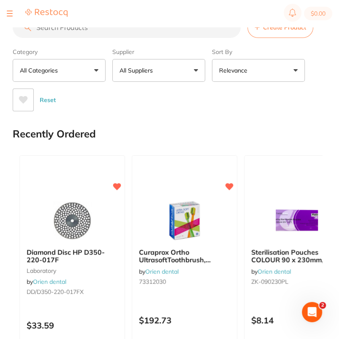
click at [111, 28] on input "search" at bounding box center [127, 27] width 228 height 21
click at [169, 73] on button "All Suppliers" at bounding box center [158, 70] width 93 height 23
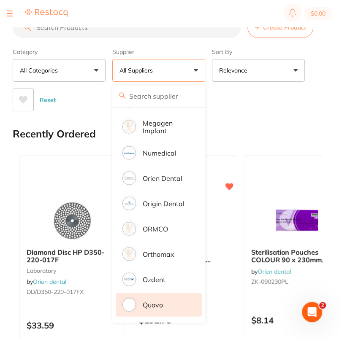
scroll to position [785, 0]
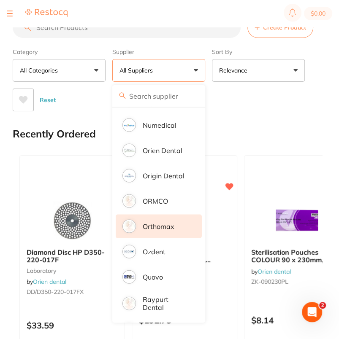
click at [170, 238] on li "Orthomax" at bounding box center [159, 226] width 86 height 24
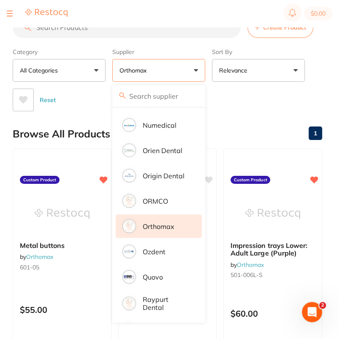
click at [256, 98] on div "Reset" at bounding box center [164, 97] width 302 height 30
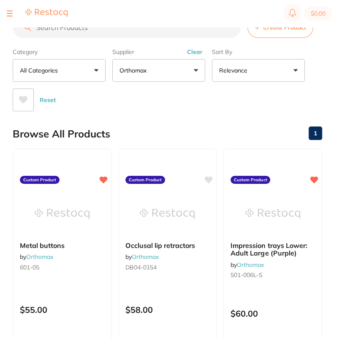
click at [117, 28] on input "search" at bounding box center [127, 27] width 228 height 21
paste input "DB04-0154"
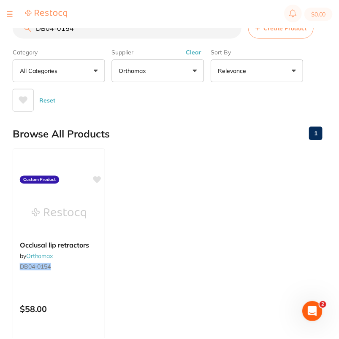
scroll to position [0, 0]
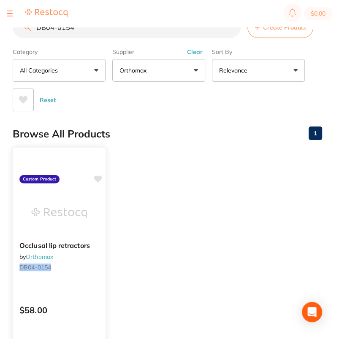
type input "DB04-0154"
click at [100, 180] on icon at bounding box center [98, 179] width 8 height 8
click at [156, 161] on ul "Occlusal lip retractors by Orthomax DB04-0154 Custom Product $58.00 Add to cart…" at bounding box center [167, 269] width 309 height 243
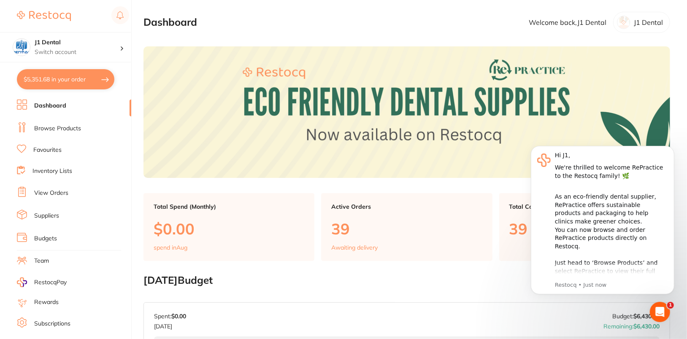
click at [51, 83] on button "$5,351.68 in your order" at bounding box center [65, 79] width 97 height 20
checkbox input "true"
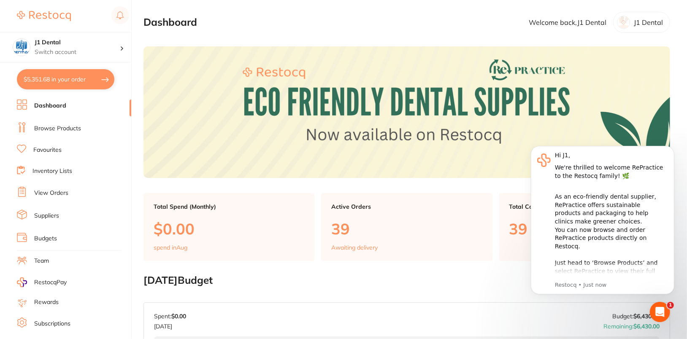
checkbox input "true"
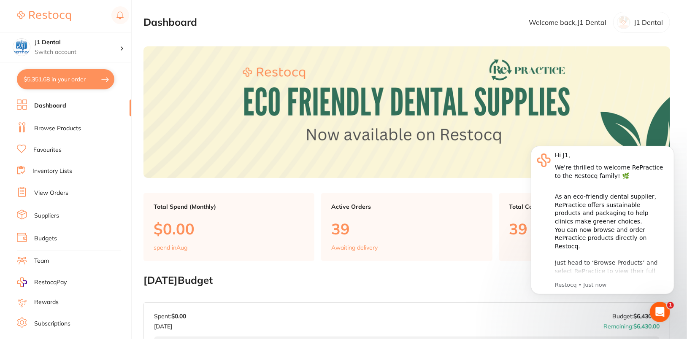
checkbox input "true"
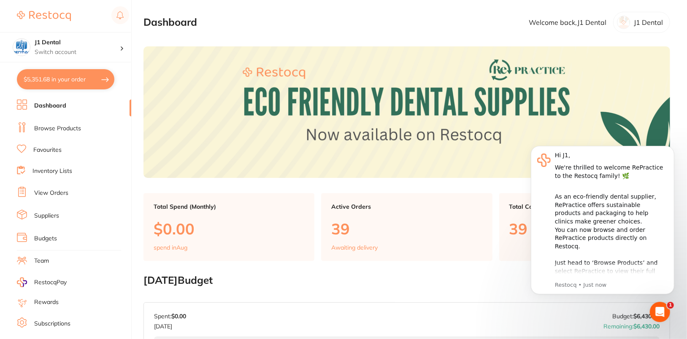
checkbox input "true"
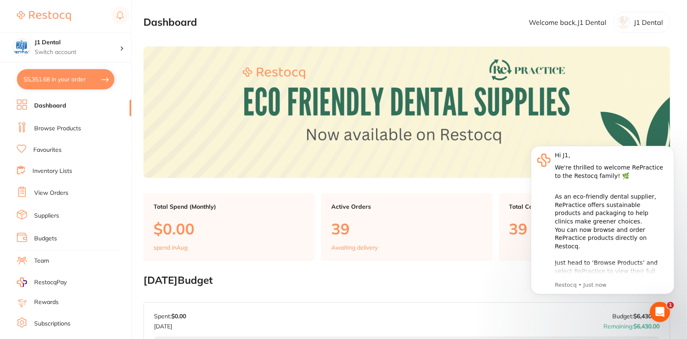
checkbox input "true"
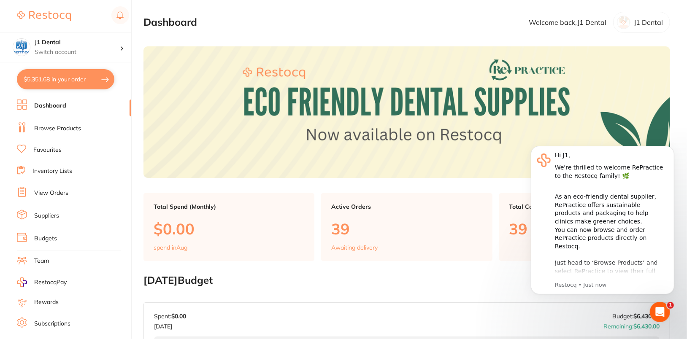
checkbox input "true"
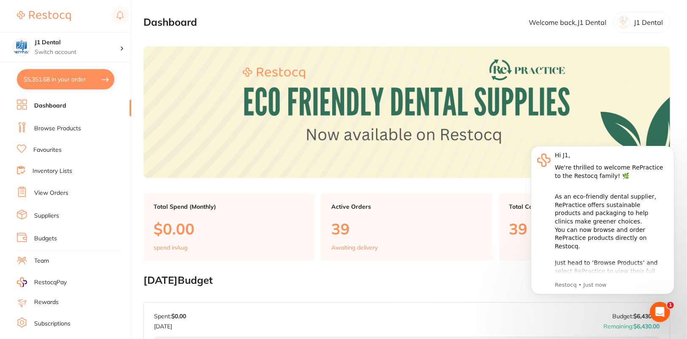
checkbox input "true"
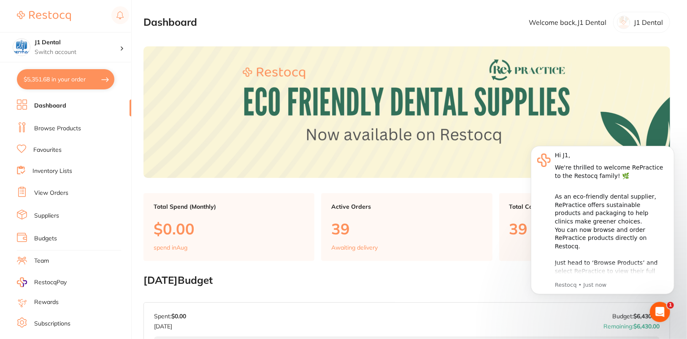
checkbox input "true"
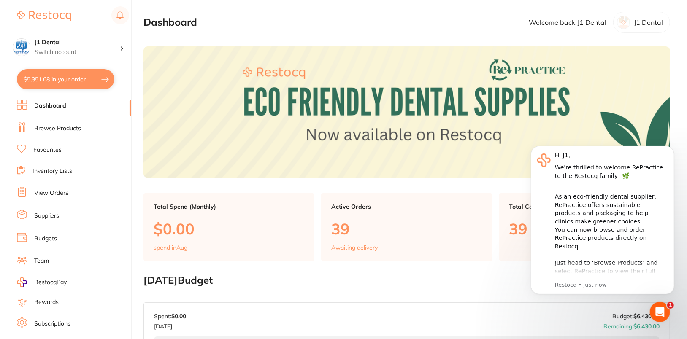
checkbox input "true"
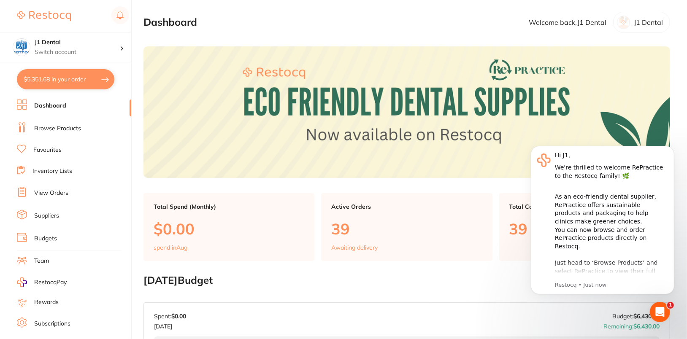
checkbox input "true"
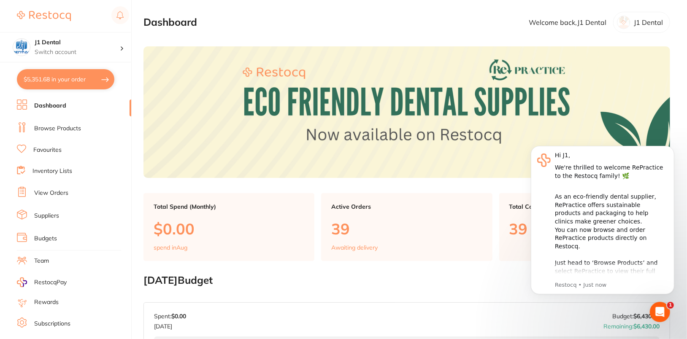
checkbox input "true"
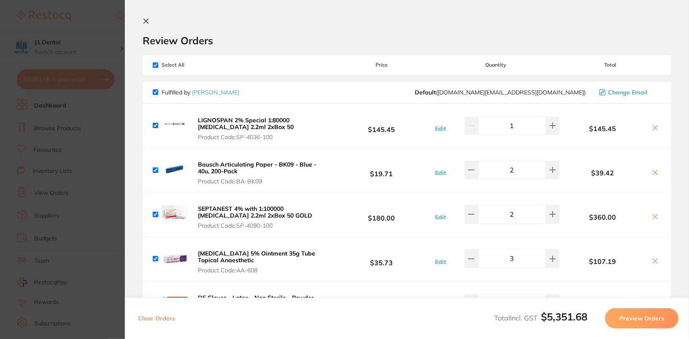
click at [154, 64] on input "checkbox" at bounding box center [155, 64] width 5 height 5
checkbox input "false"
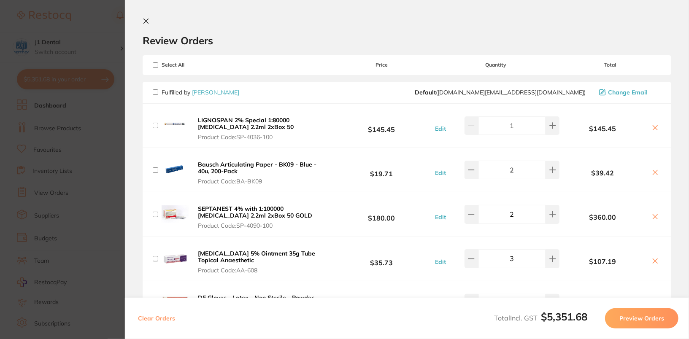
checkbox input "false"
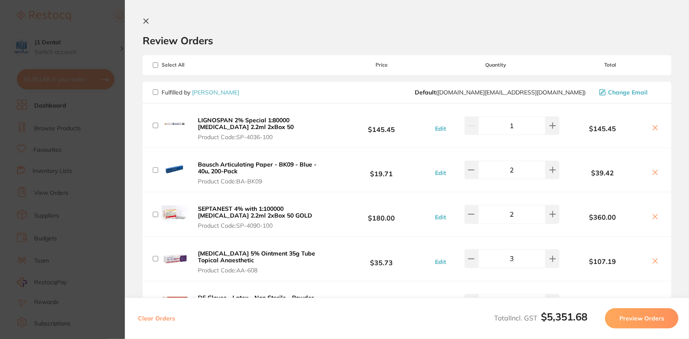
checkbox input "false"
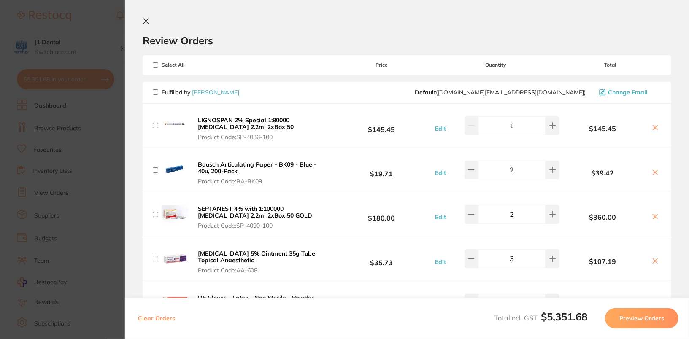
checkbox input "false"
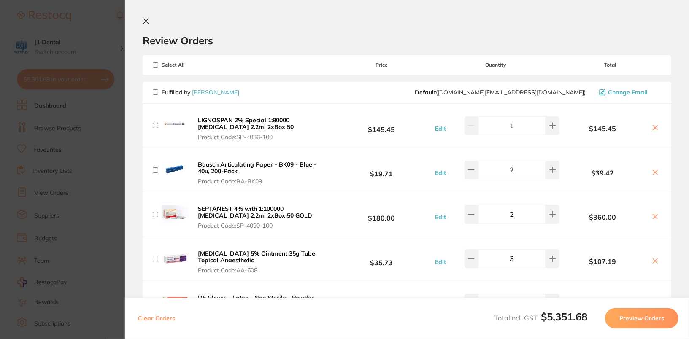
checkbox input "false"
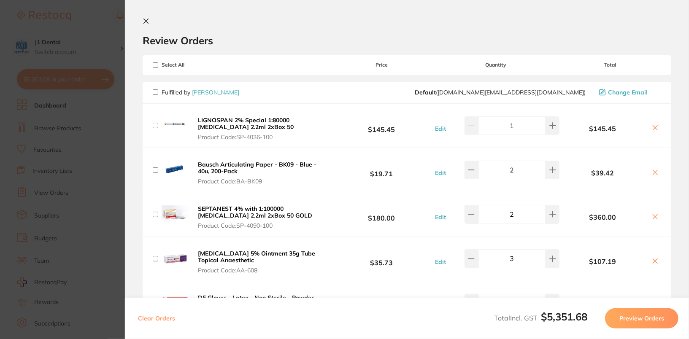
checkbox input "false"
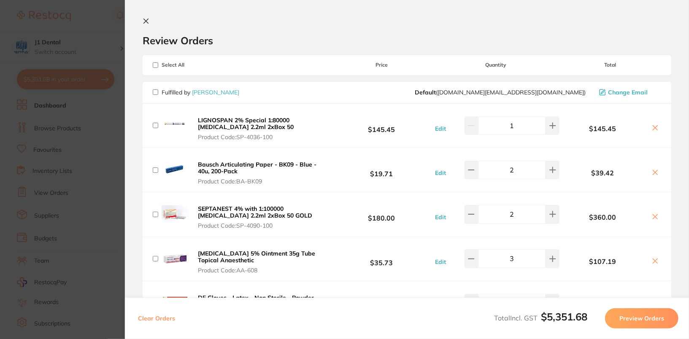
checkbox input "false"
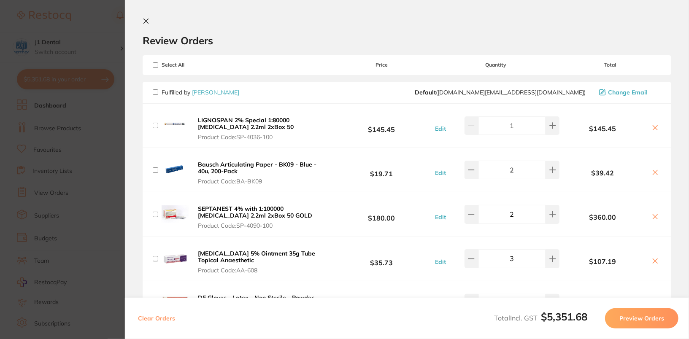
checkbox input "false"
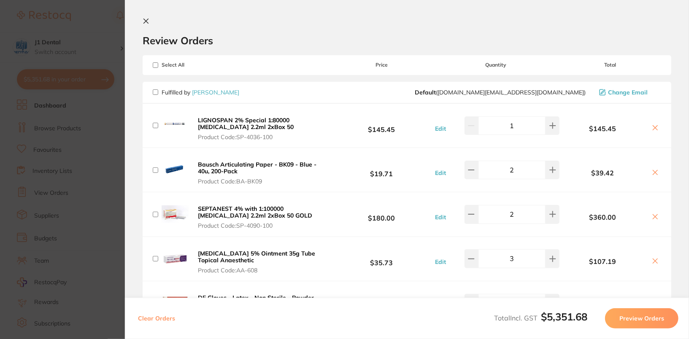
checkbox input "false"
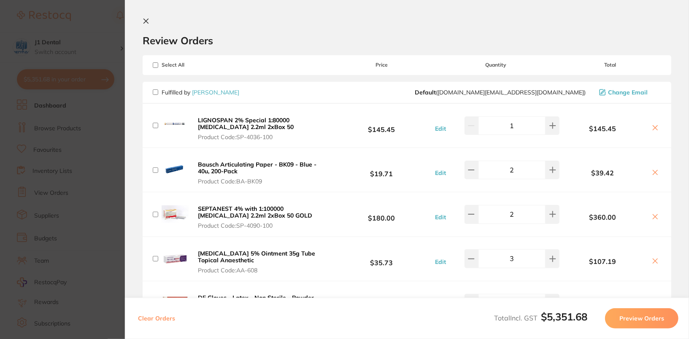
checkbox input "false"
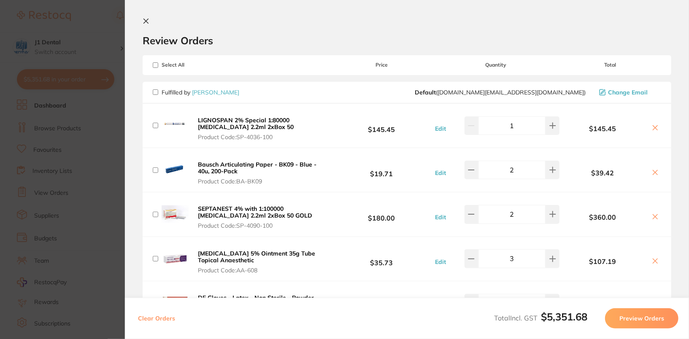
checkbox input "false"
click at [157, 90] on input "checkbox" at bounding box center [155, 91] width 5 height 5
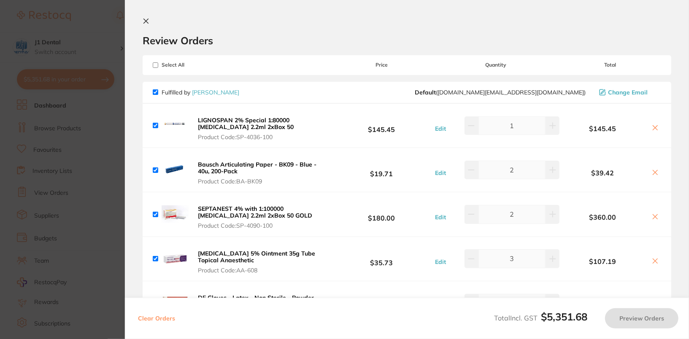
checkbox input "true"
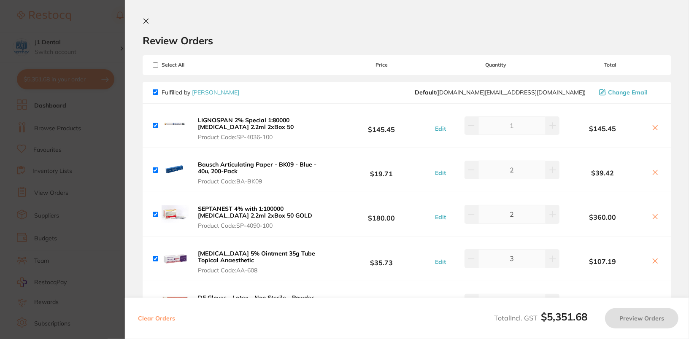
checkbox input "true"
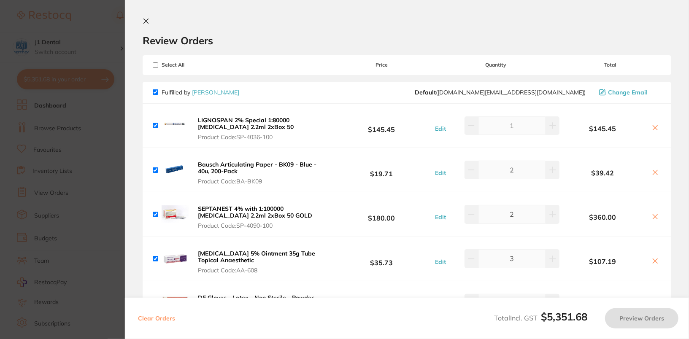
checkbox input "true"
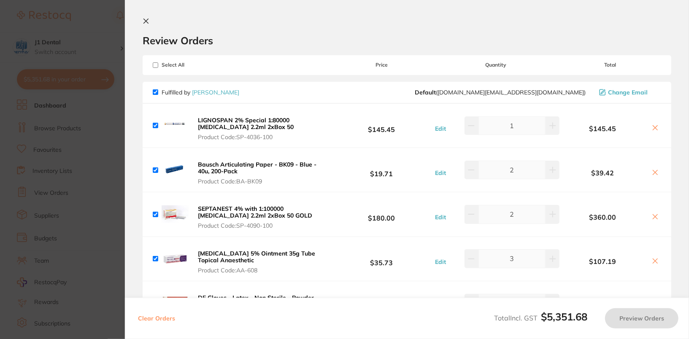
checkbox input "true"
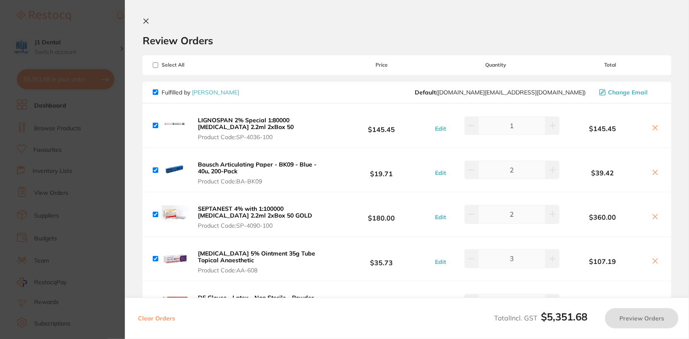
checkbox input "true"
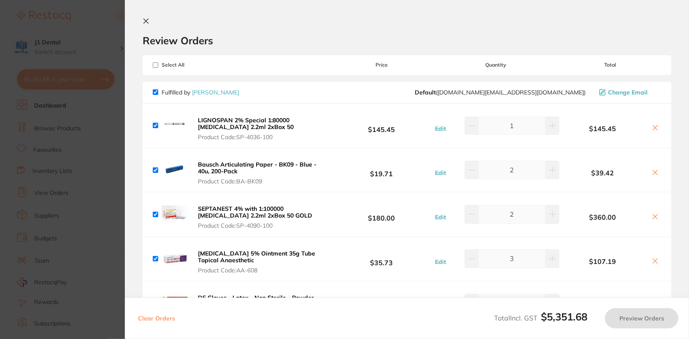
checkbox input "true"
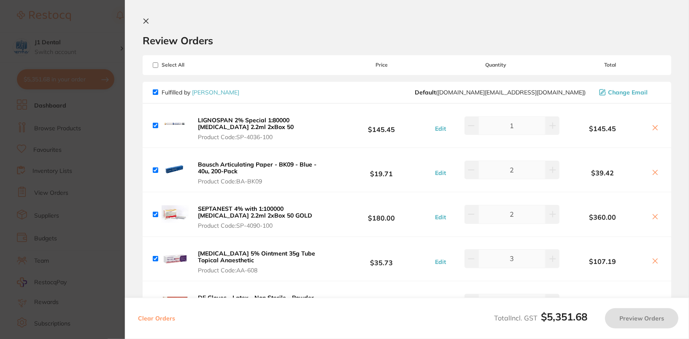
checkbox input "true"
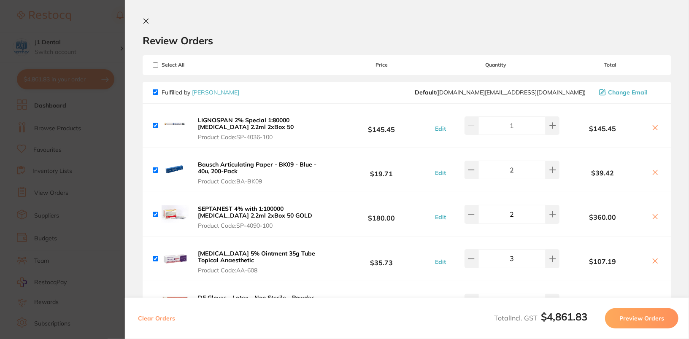
click at [160, 318] on button "Clear Orders" at bounding box center [156, 318] width 42 height 20
checkbox input "true"
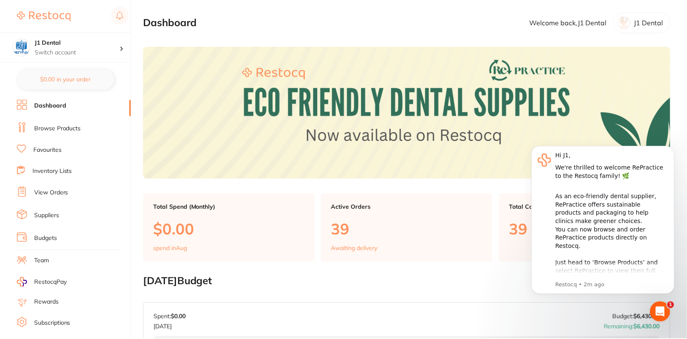
scroll to position [5, 0]
